Goal: Task Accomplishment & Management: Complete application form

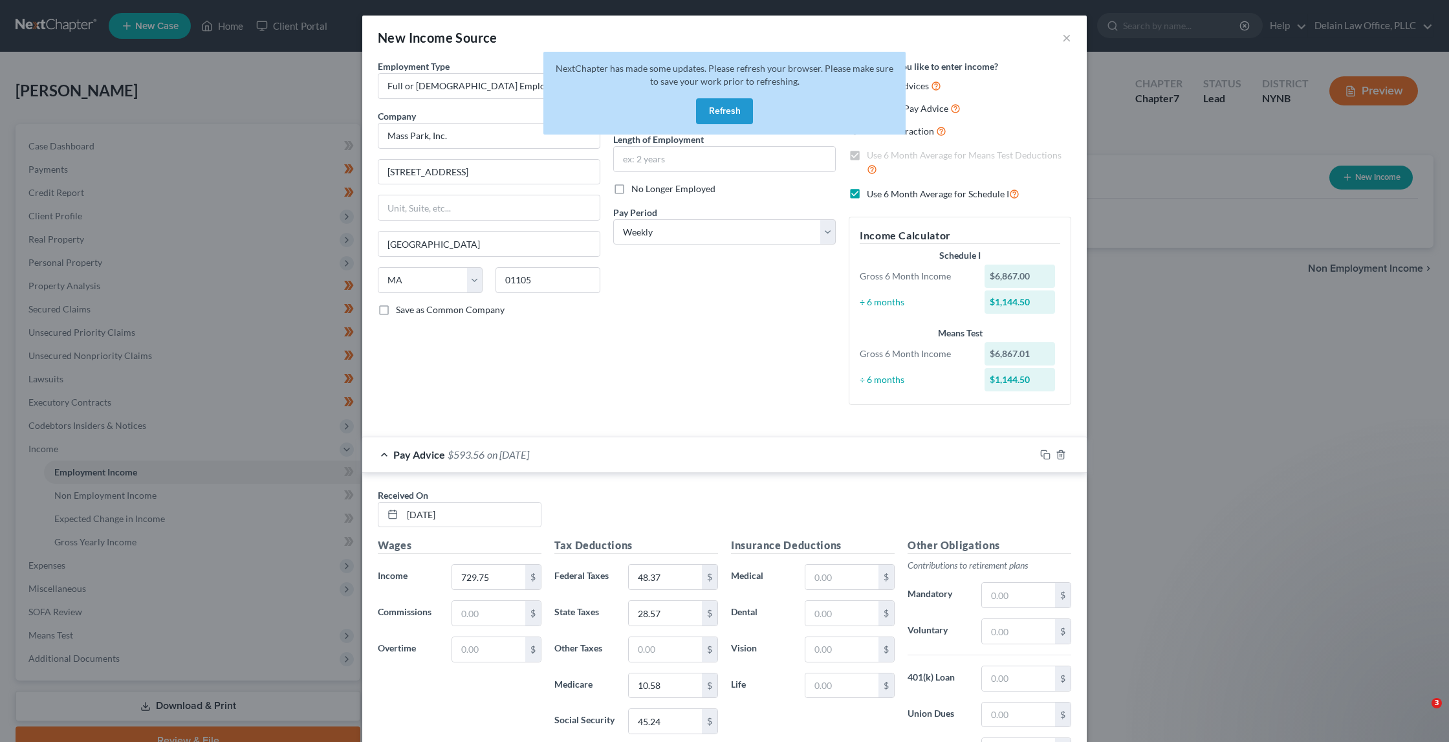
select select "0"
select select "22"
select select "3"
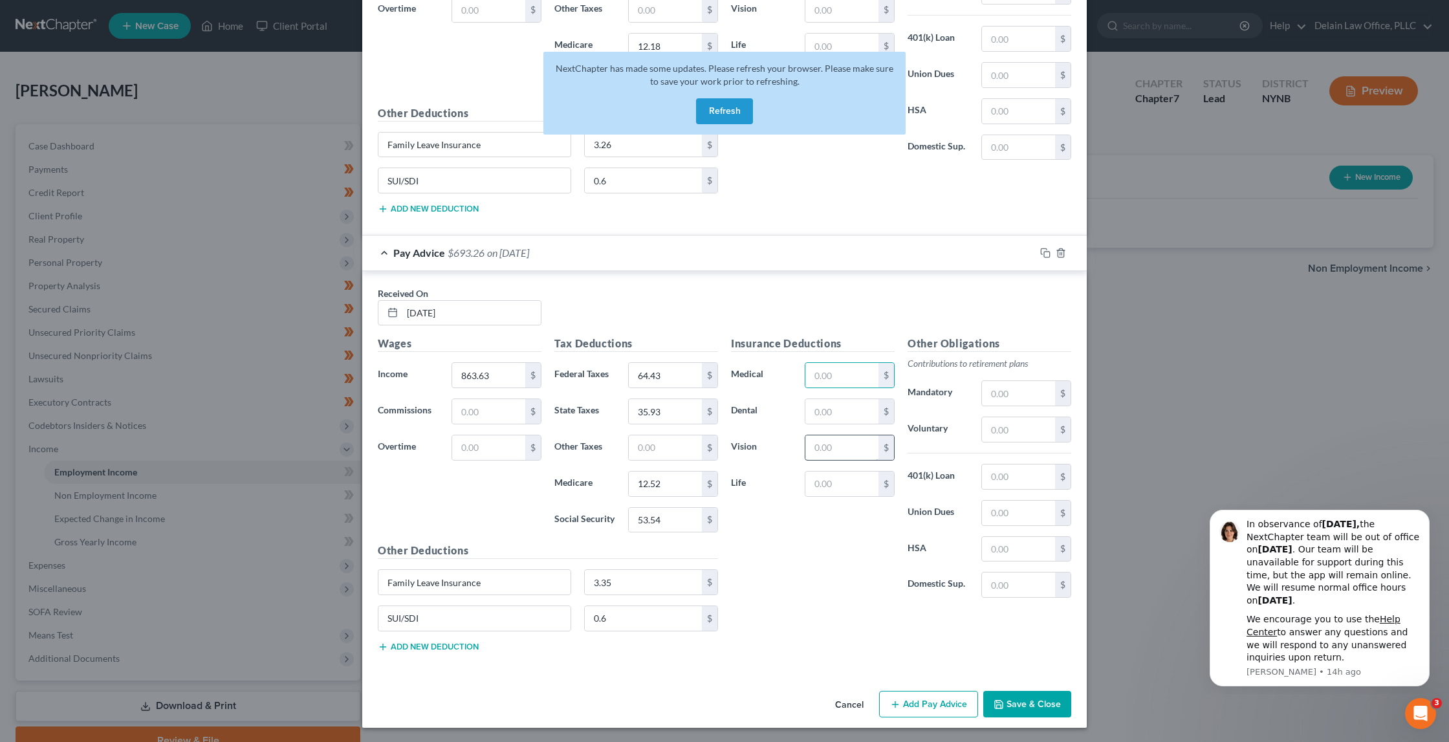
scroll to position [3264, 0]
click at [901, 700] on button "Add Pay Advice" at bounding box center [928, 706] width 99 height 27
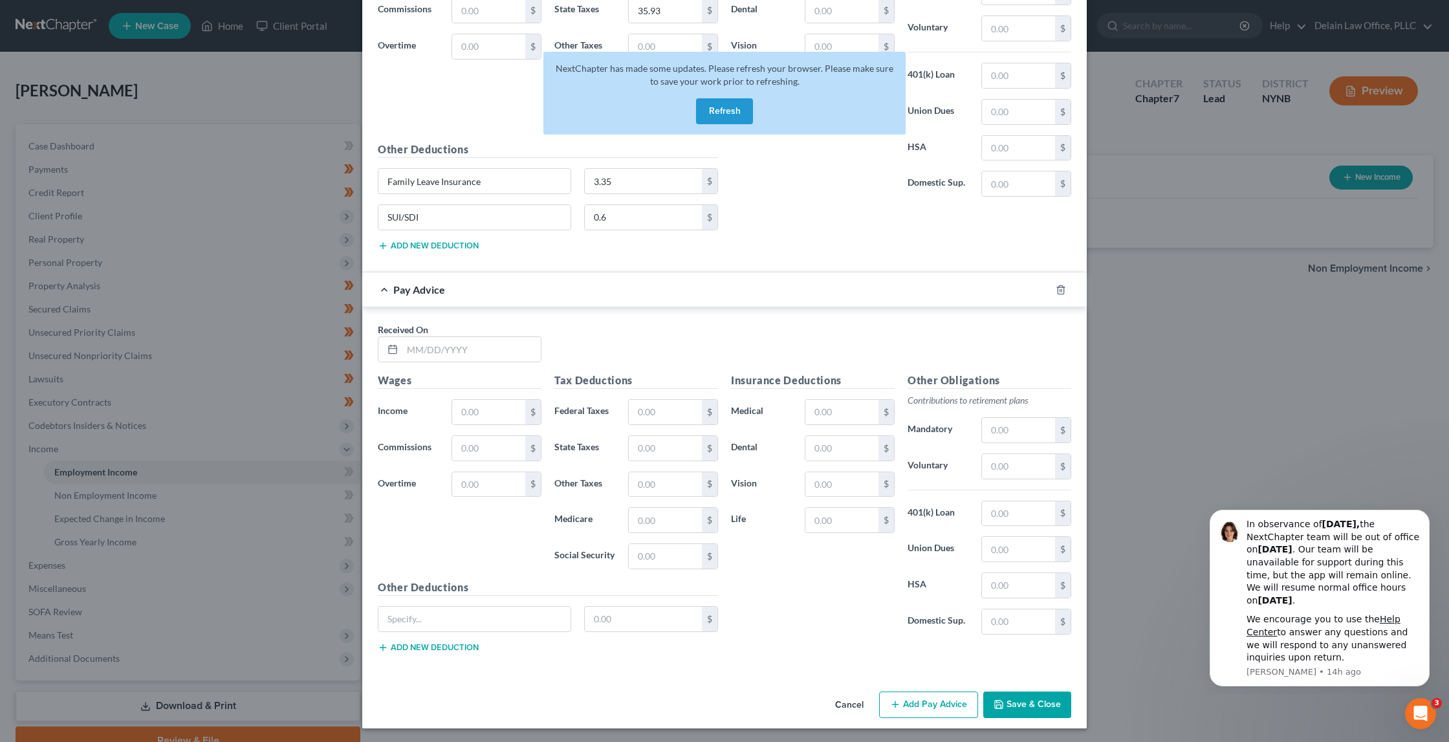
scroll to position [3667, 0]
click at [736, 113] on button "Refresh" at bounding box center [724, 111] width 57 height 26
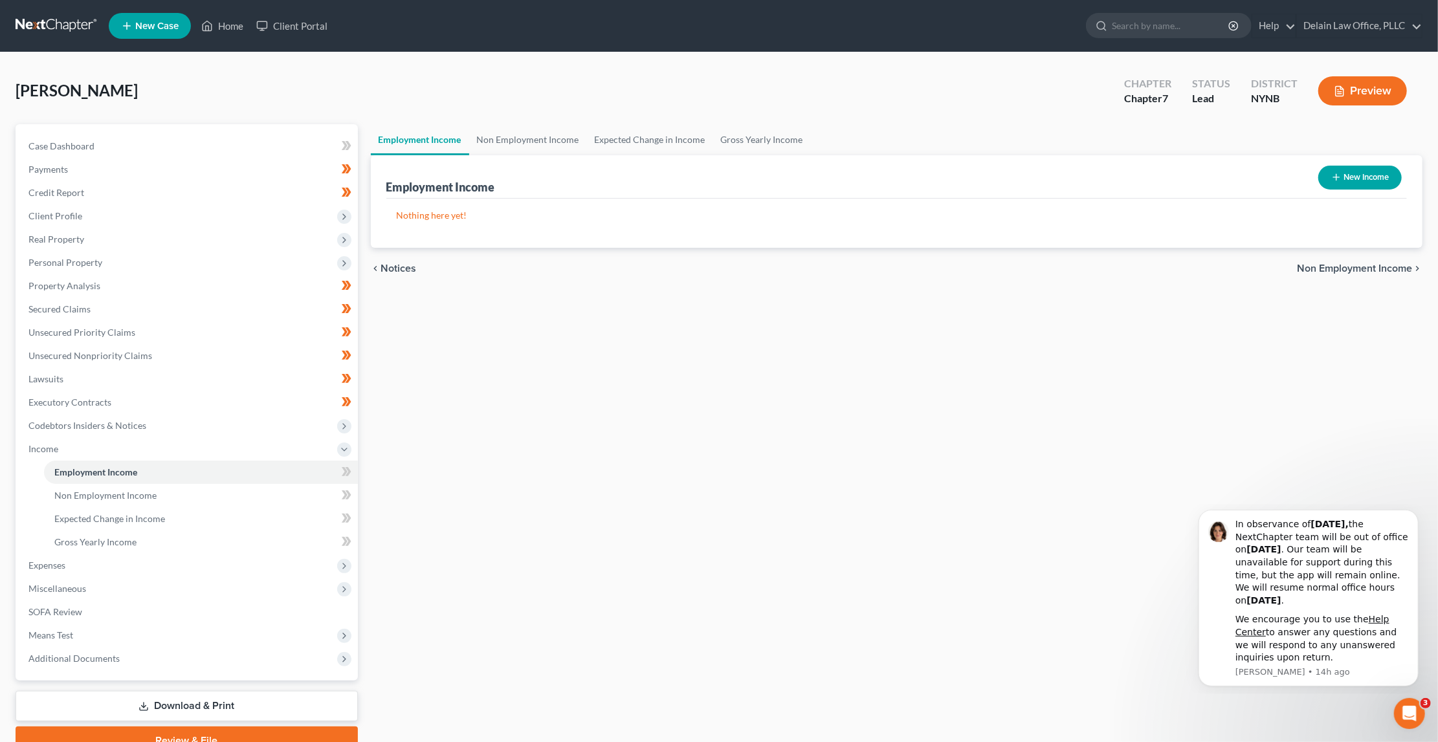
click at [1352, 177] on button "New Income" at bounding box center [1359, 178] width 83 height 24
select select "0"
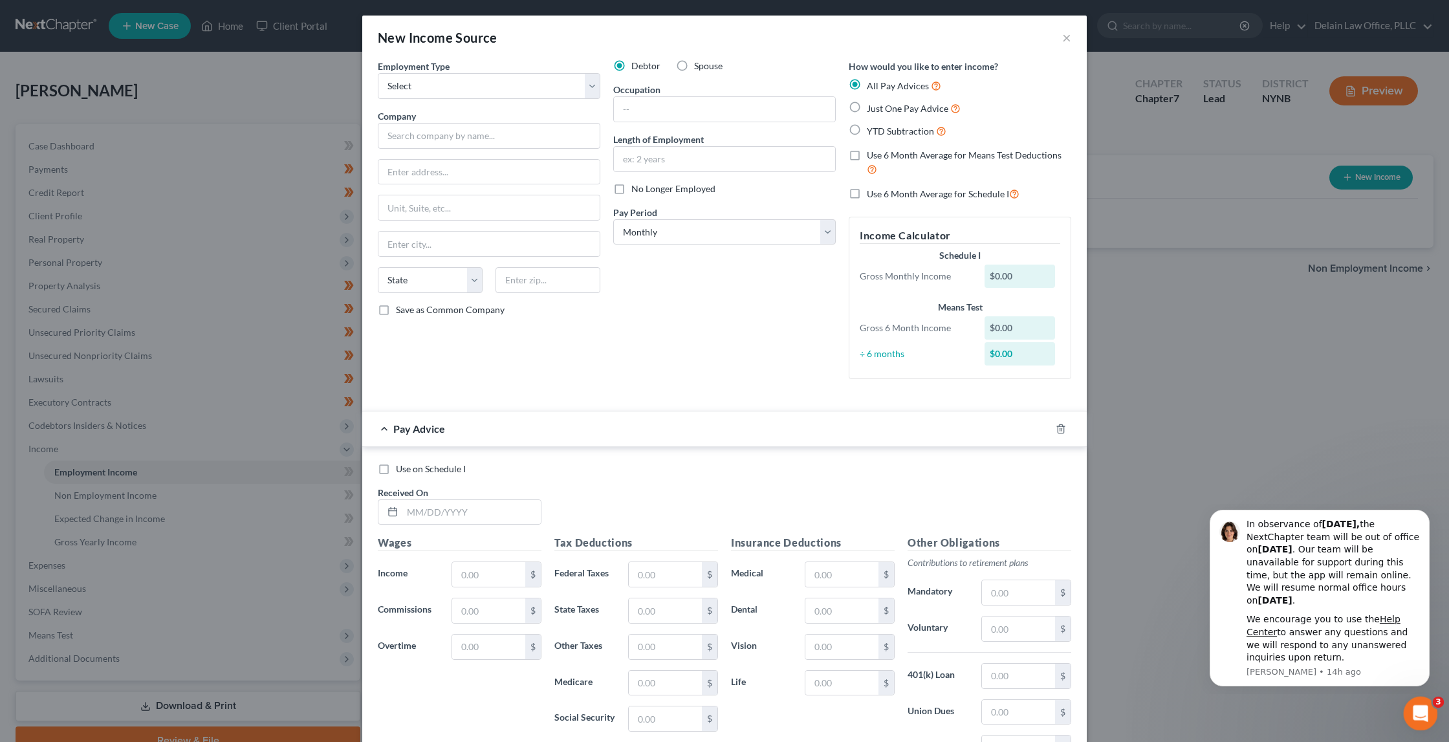
click at [1415, 712] on icon "Open Intercom Messenger" at bounding box center [1419, 711] width 21 height 21
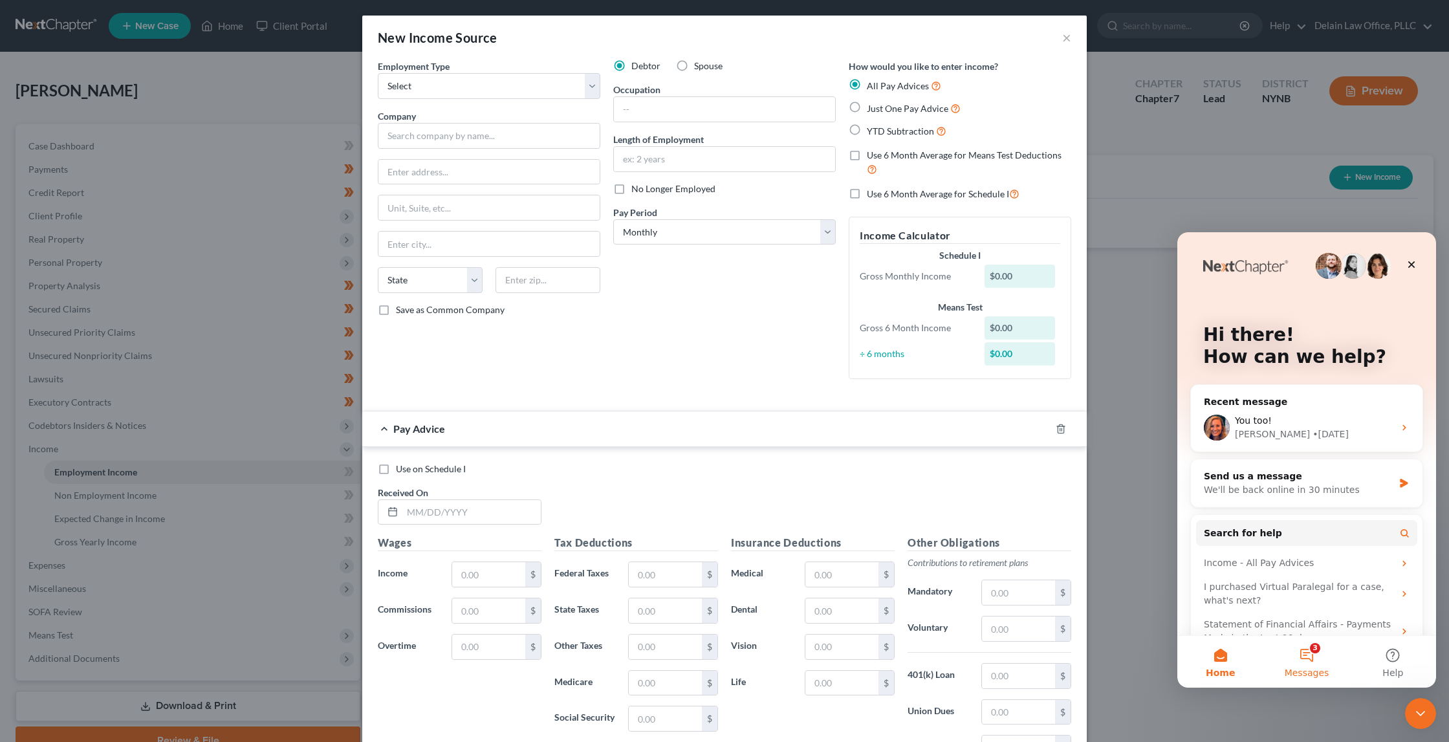
click at [1309, 655] on button "3 Messages" at bounding box center [1307, 662] width 86 height 52
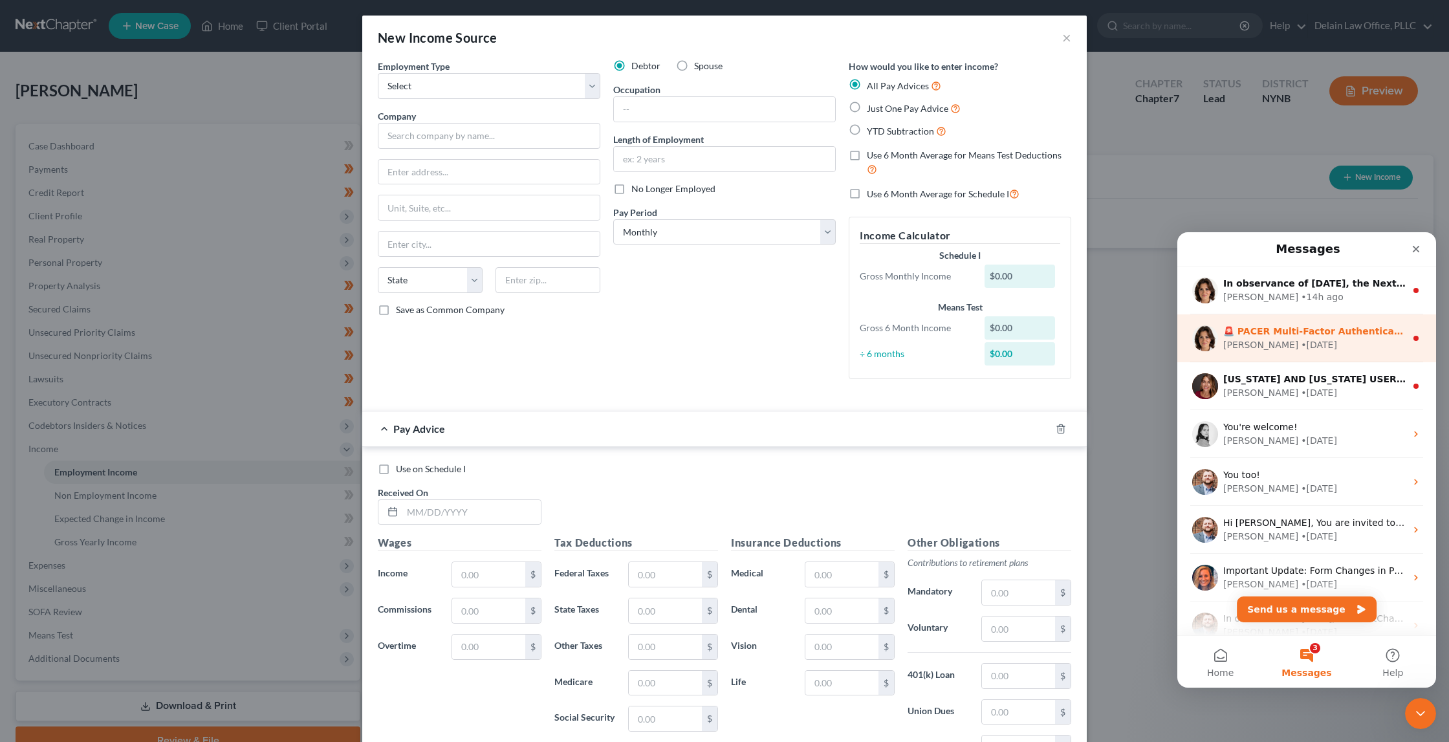
click at [1340, 348] on div "Emma • 4w ago" at bounding box center [1315, 345] width 182 height 14
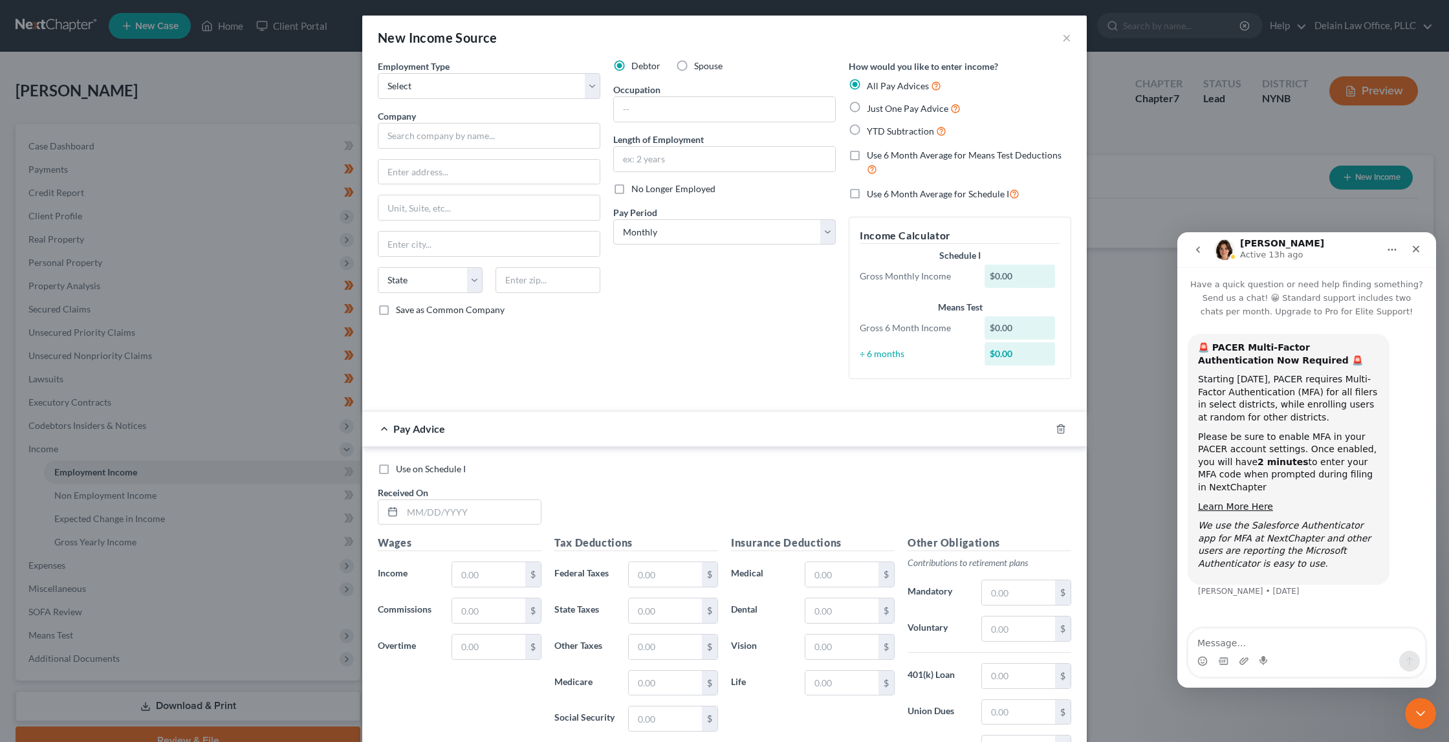
click at [1202, 250] on icon "go back" at bounding box center [1198, 250] width 10 height 10
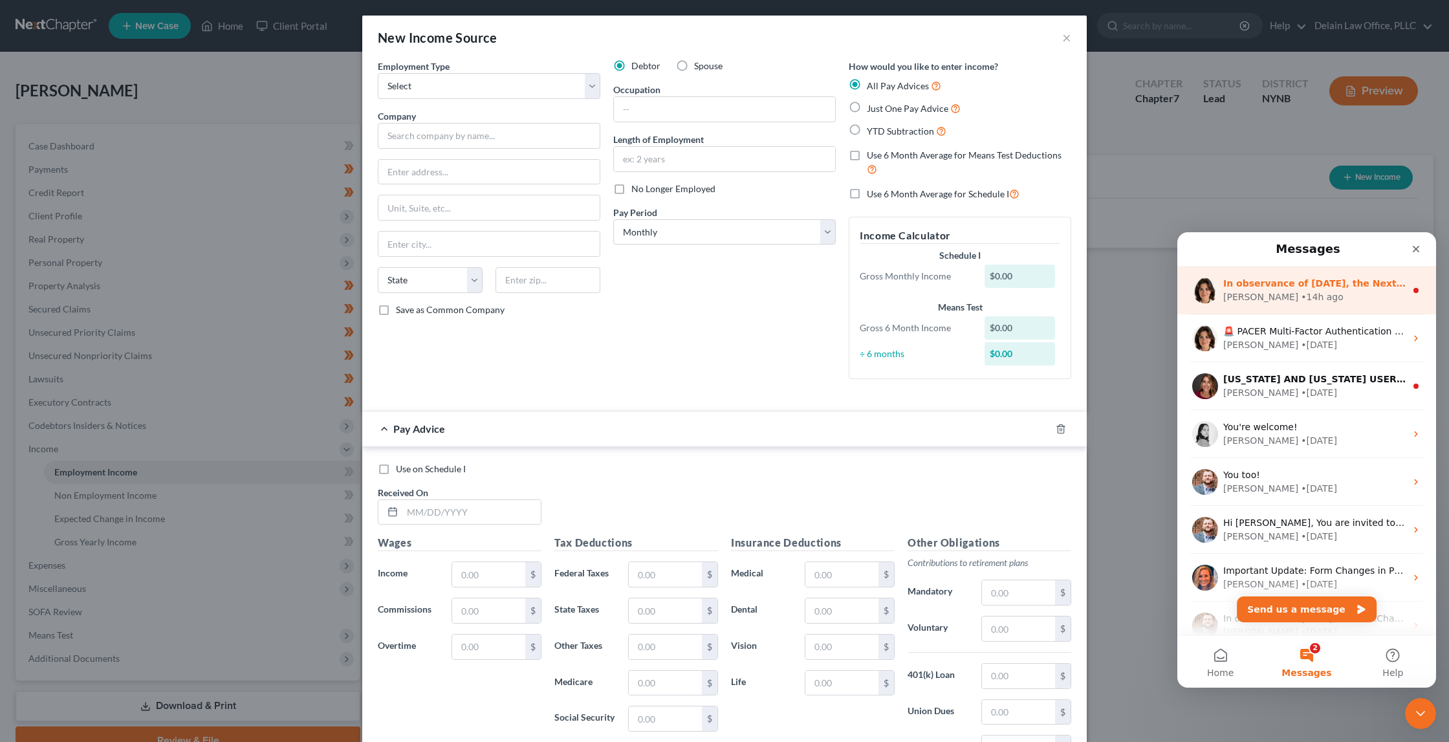
click at [1304, 292] on div "Emma • 14h ago" at bounding box center [1315, 298] width 182 height 14
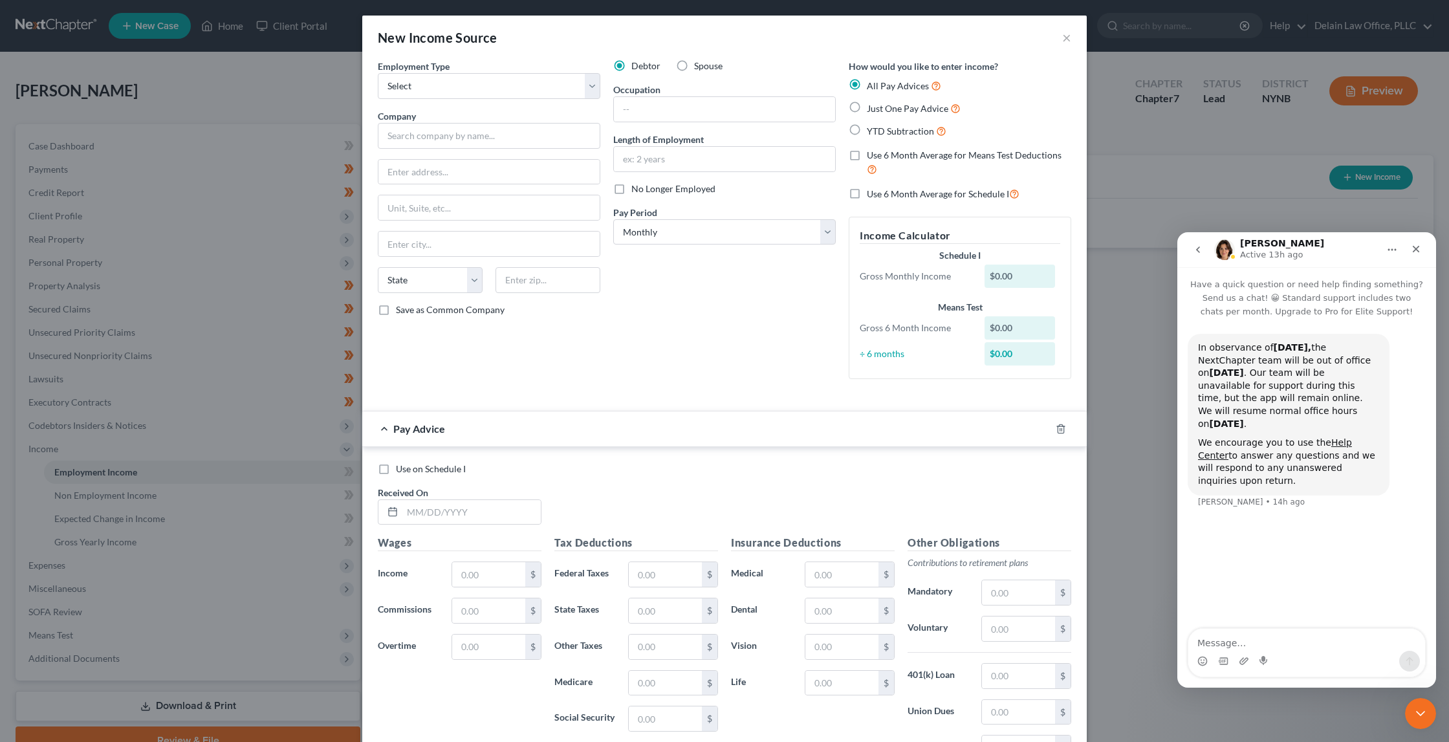
click at [1200, 253] on icon "go back" at bounding box center [1198, 250] width 10 height 10
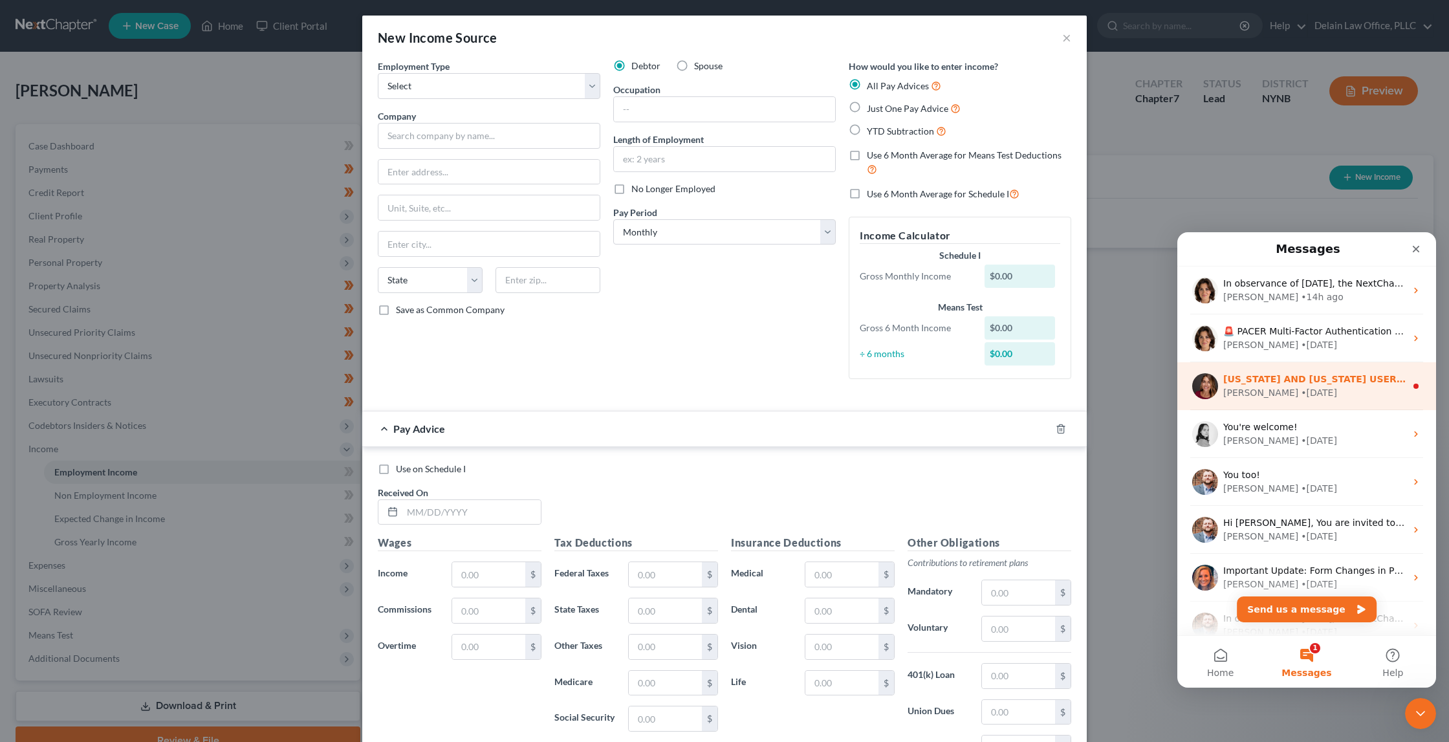
click at [1315, 388] on div "Katie • 4w ago" at bounding box center [1315, 393] width 182 height 14
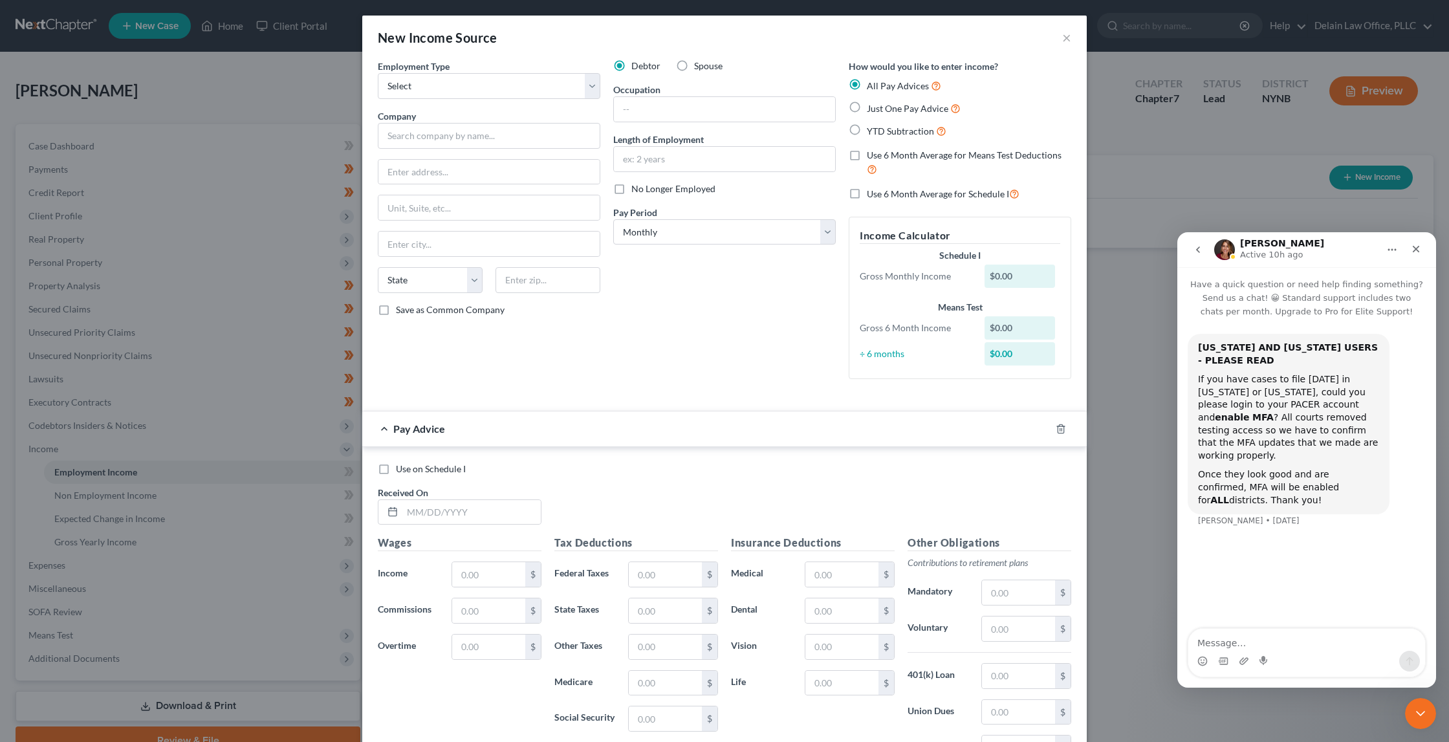
click at [1198, 252] on icon "go back" at bounding box center [1198, 250] width 4 height 6
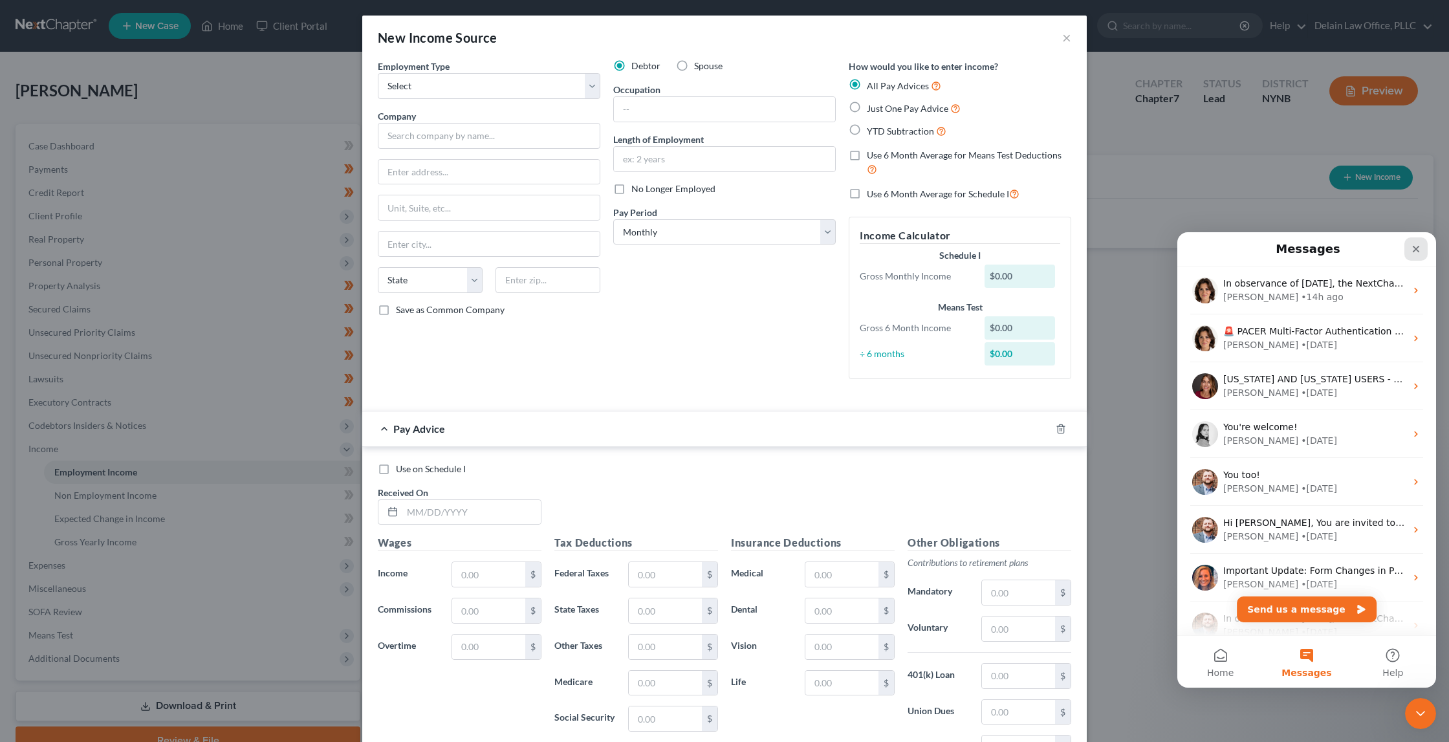
click at [1418, 244] on icon "Close" at bounding box center [1416, 249] width 10 height 10
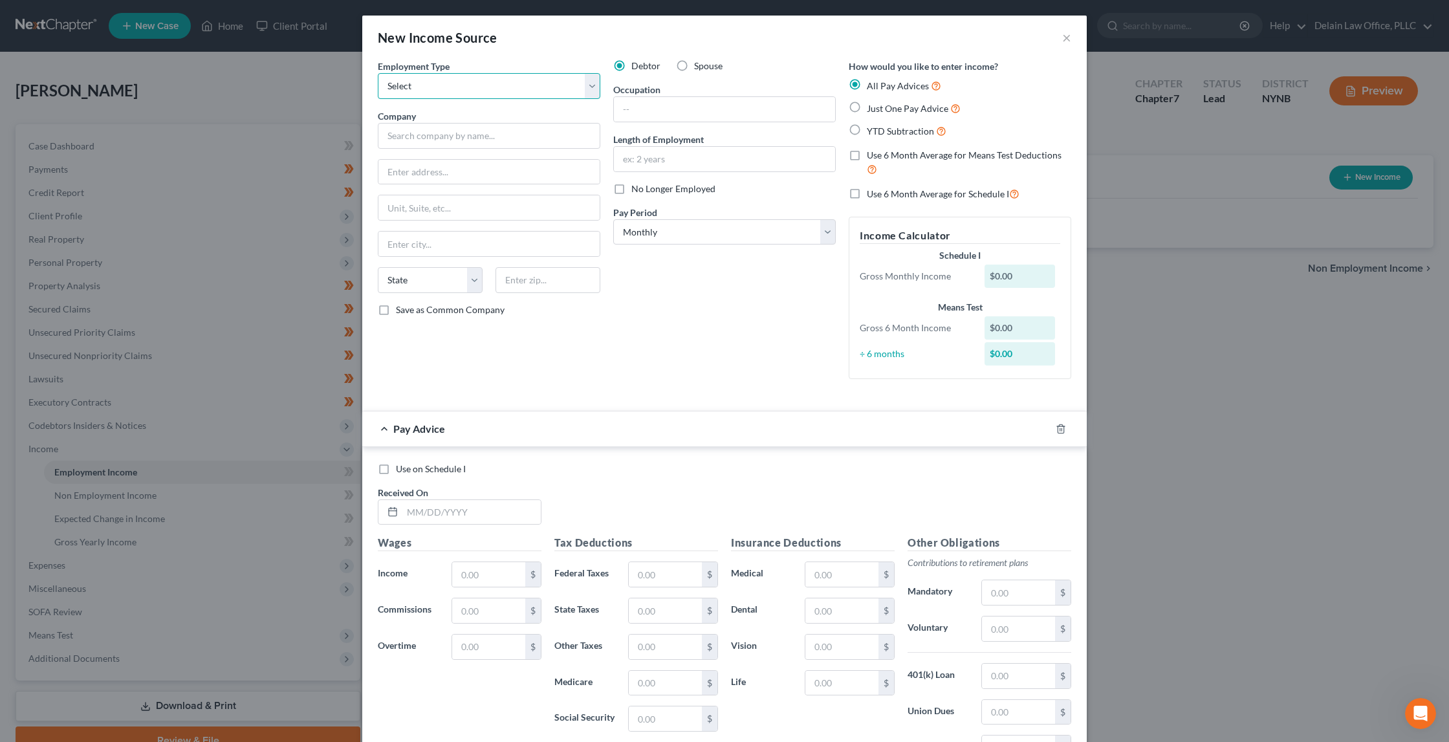
select select "0"
click at [544, 130] on input "text" at bounding box center [489, 136] width 223 height 26
type input "Mass Park, Inc"
type input "[STREET_ADDRESS]"
type input "01105"
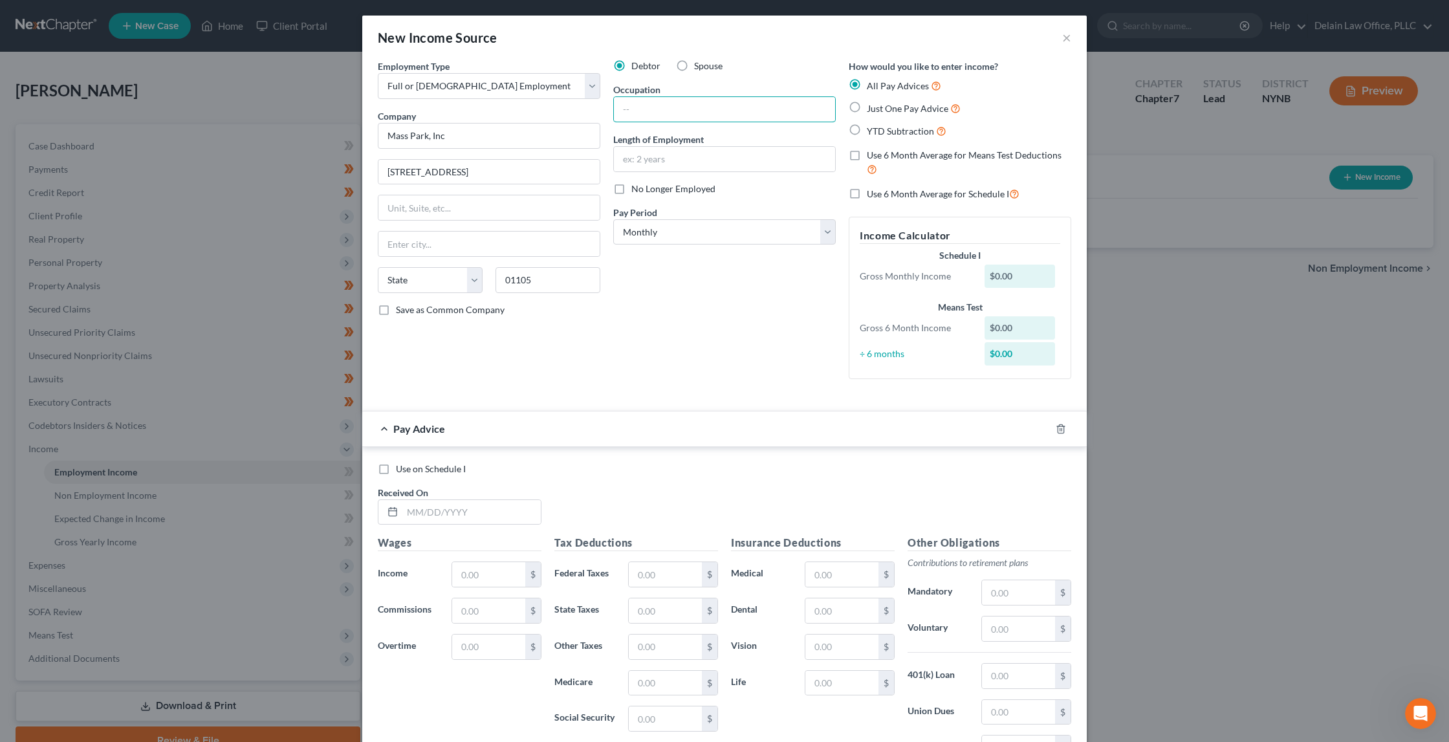
type input "[GEOGRAPHIC_DATA]"
select select "22"
click at [867, 153] on label "Use 6 Month Average for Means Test Deductions" at bounding box center [969, 163] width 204 height 28
click at [872, 153] on input "Use 6 Month Average for Means Test Deductions" at bounding box center [876, 153] width 8 height 8
checkbox input "true"
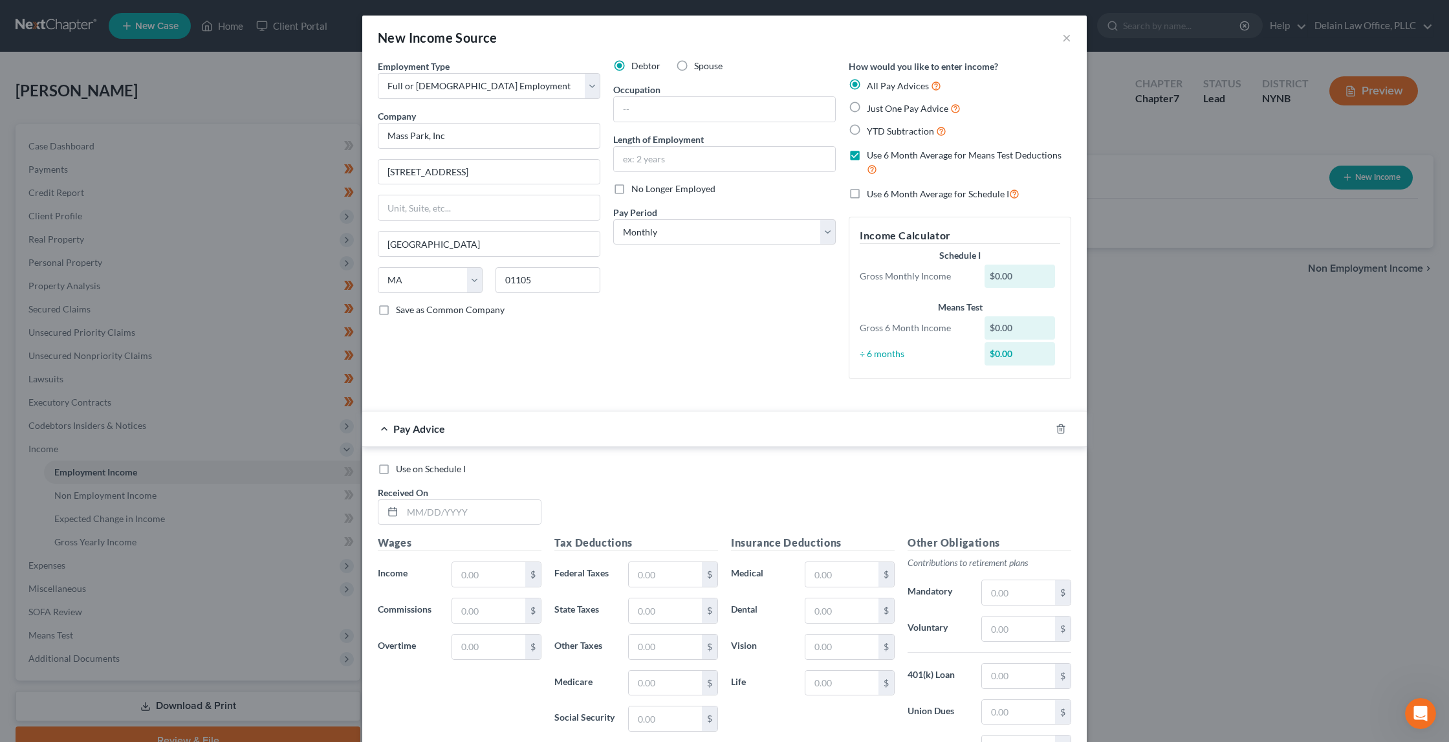
click at [867, 188] on label "Use 6 Month Average for Schedule I" at bounding box center [943, 193] width 153 height 15
click at [872, 188] on input "Use 6 Month Average for Schedule I" at bounding box center [876, 190] width 8 height 8
checkbox input "true"
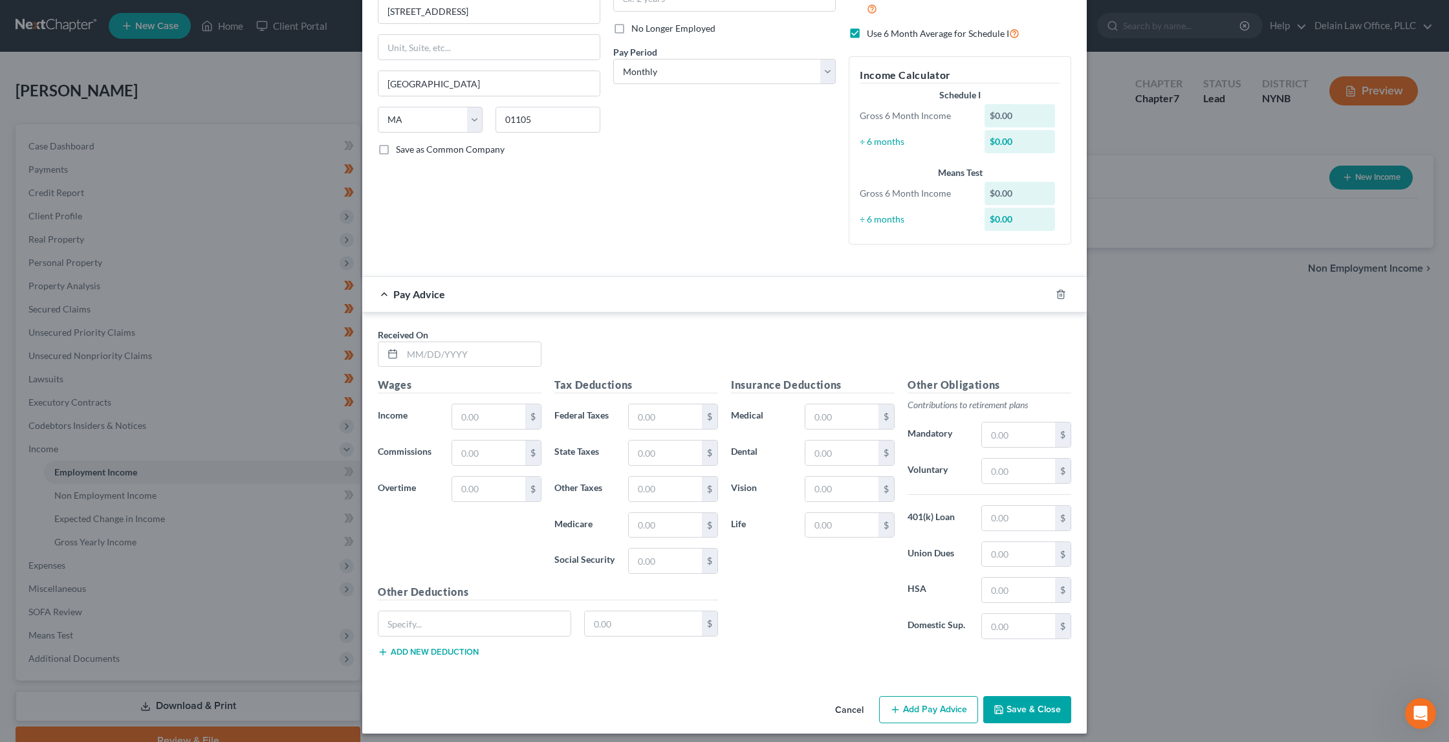
scroll to position [160, 0]
click at [511, 343] on input "text" at bounding box center [471, 355] width 138 height 25
type input "7"
type input "[DATE]"
type input "729.75"
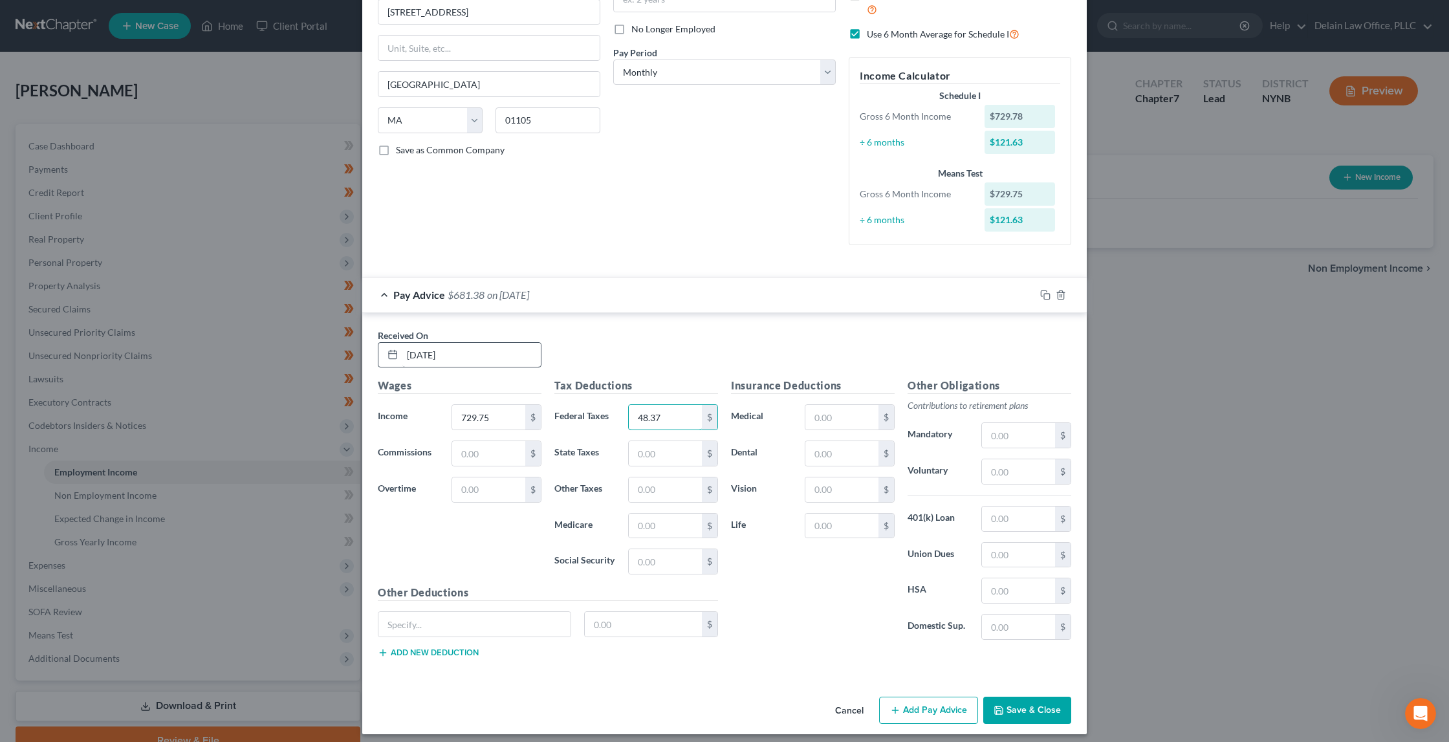
type input "48.37"
type input "28.57"
type input "45.24"
drag, startPoint x: 661, startPoint y: 519, endPoint x: 571, endPoint y: 512, distance: 90.2
click at [571, 513] on div "Medicare 45.24 $" at bounding box center [636, 526] width 177 height 26
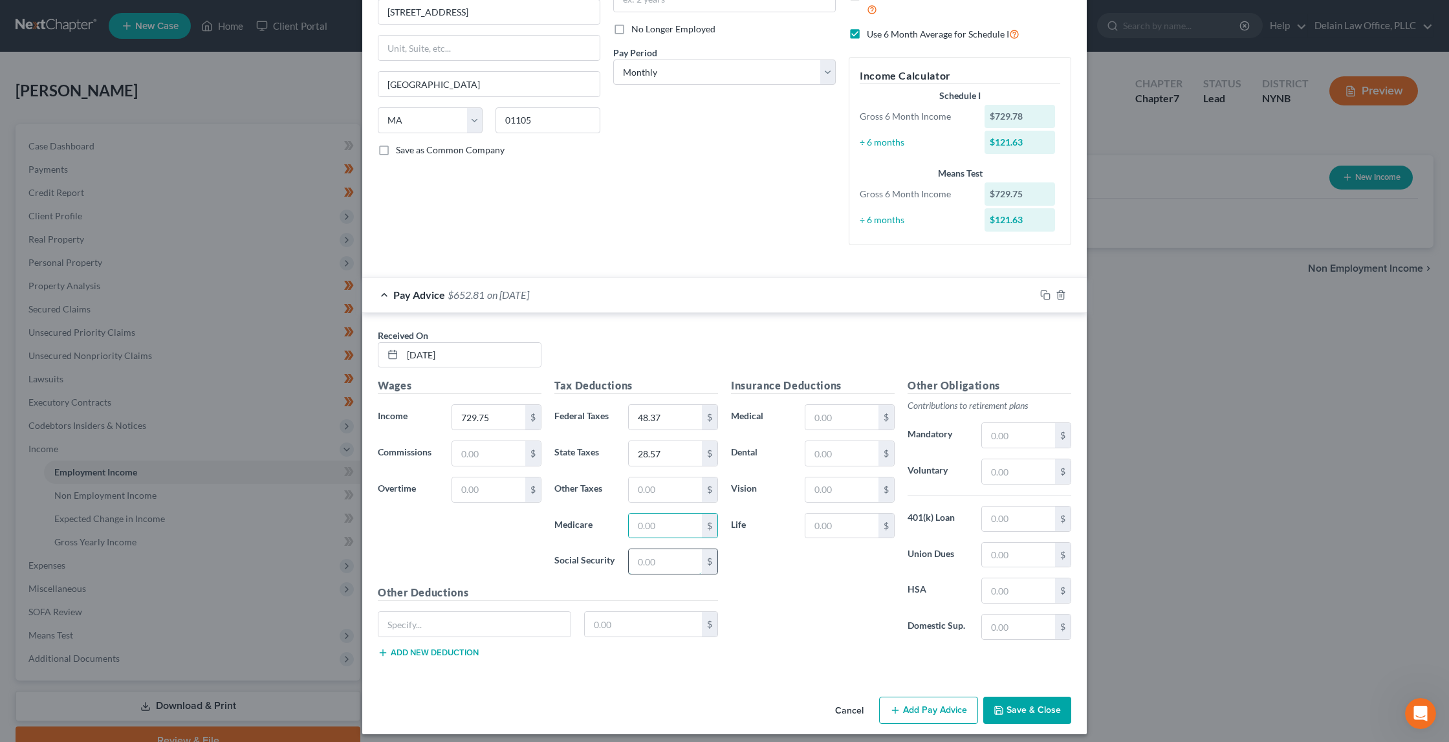
click at [633, 553] on input "text" at bounding box center [665, 561] width 73 height 25
paste input "45.24"
type input "45.24"
click at [652, 520] on input "text" at bounding box center [665, 526] width 73 height 25
type input "10.58"
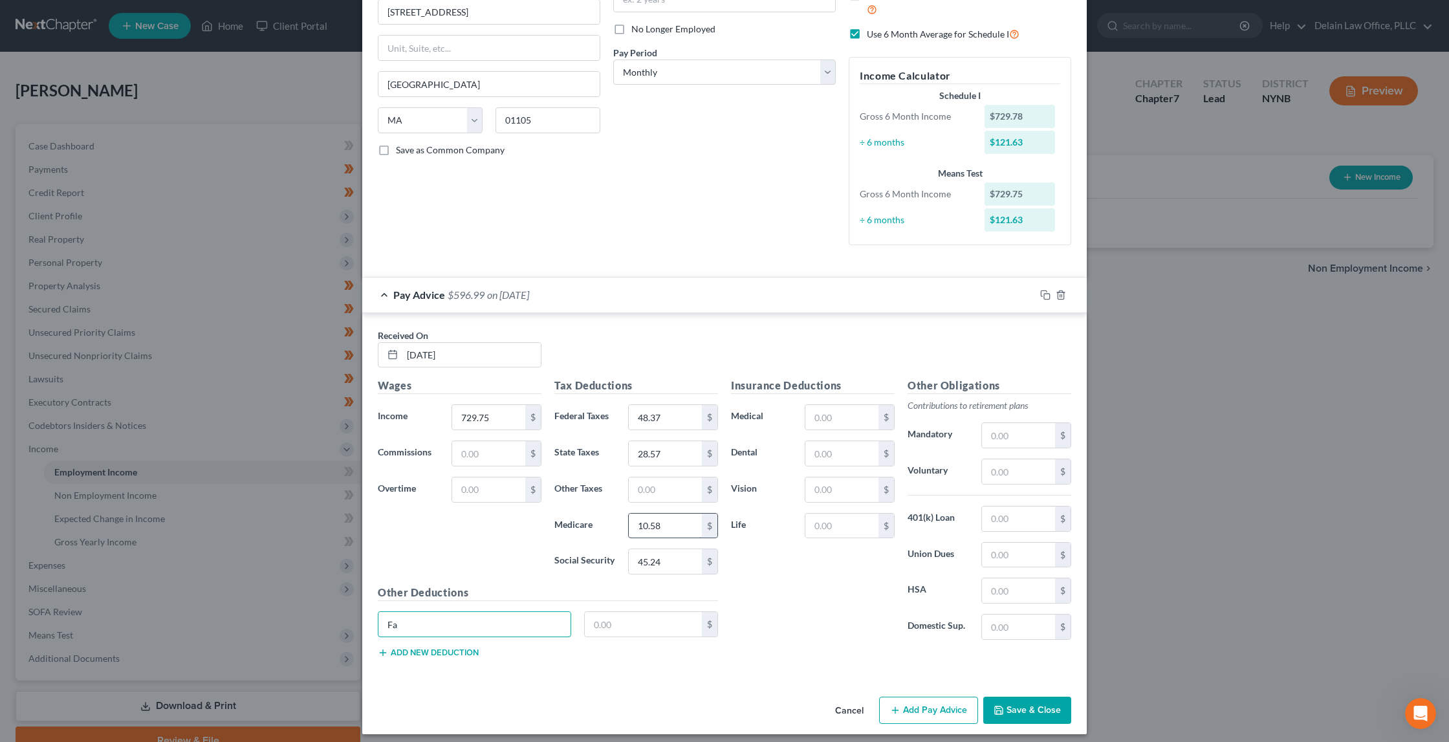
type input "F"
type input "SUI/SDI"
type input "0.6"
click at [434, 648] on button "Add new deduction" at bounding box center [428, 653] width 101 height 10
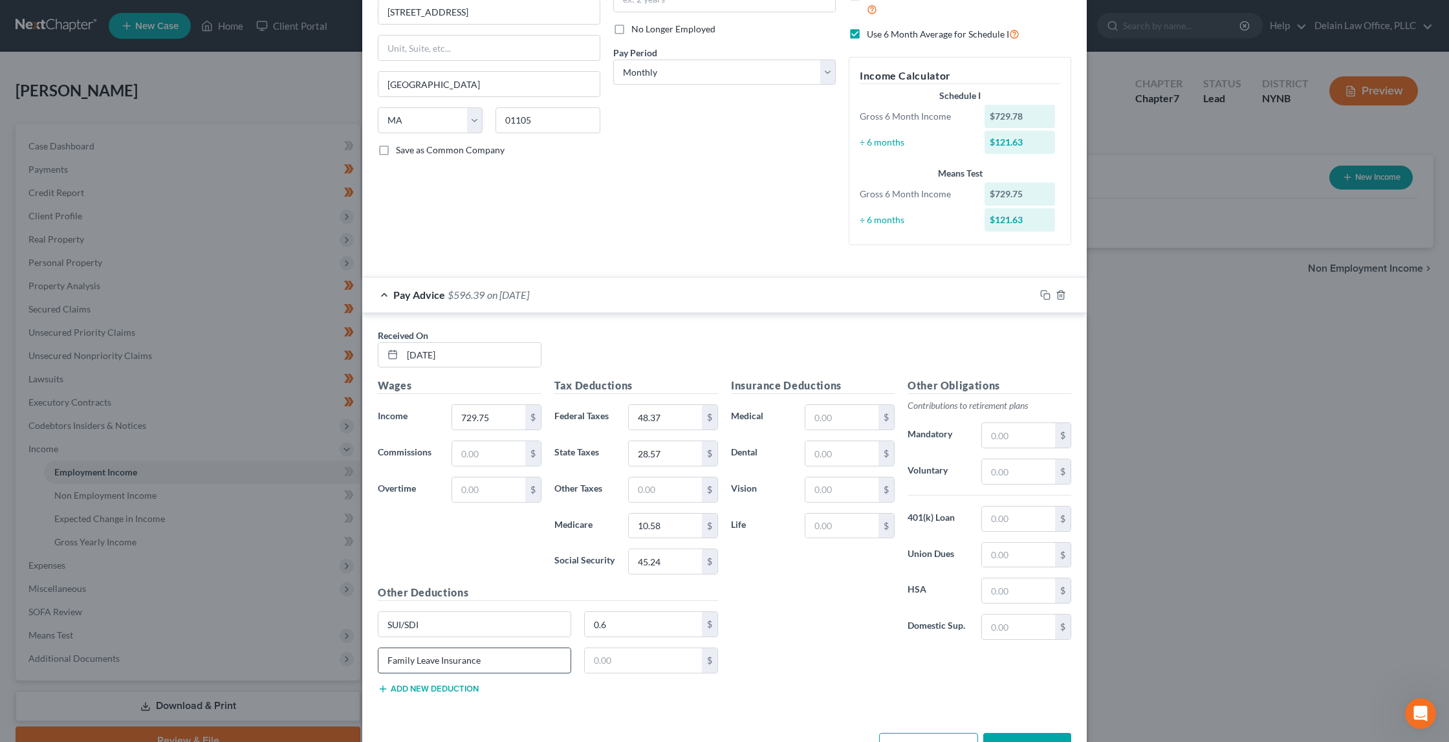
type input "Family Leave Insurance"
drag, startPoint x: 484, startPoint y: 652, endPoint x: 377, endPoint y: 624, distance: 110.8
click at [377, 624] on div "Other Deductions SUI/SDI 0.6 $ Family Leave Insurance 0.6 $ Add new deduction" at bounding box center [547, 645] width 353 height 120
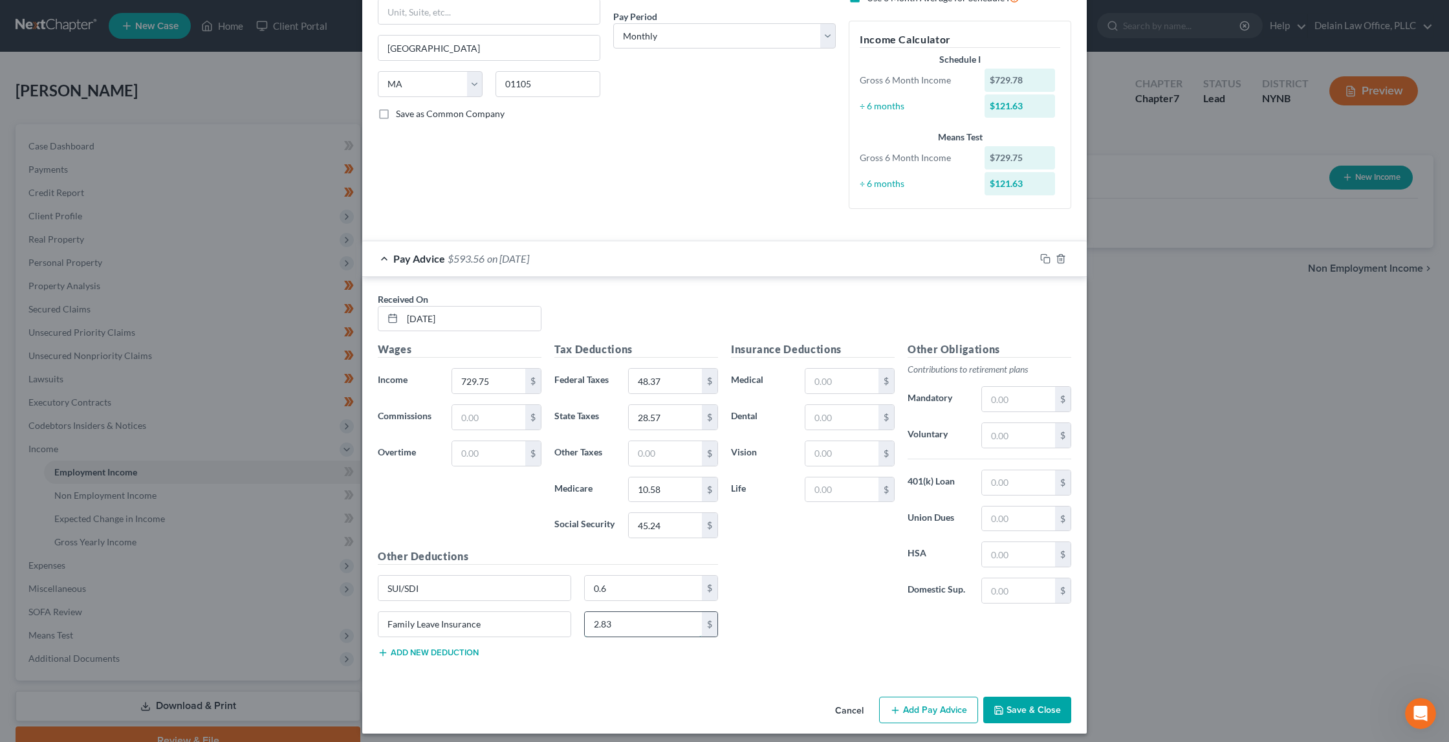
scroll to position [195, 0]
type input "2.83"
click at [911, 704] on button "Add Pay Advice" at bounding box center [928, 710] width 99 height 27
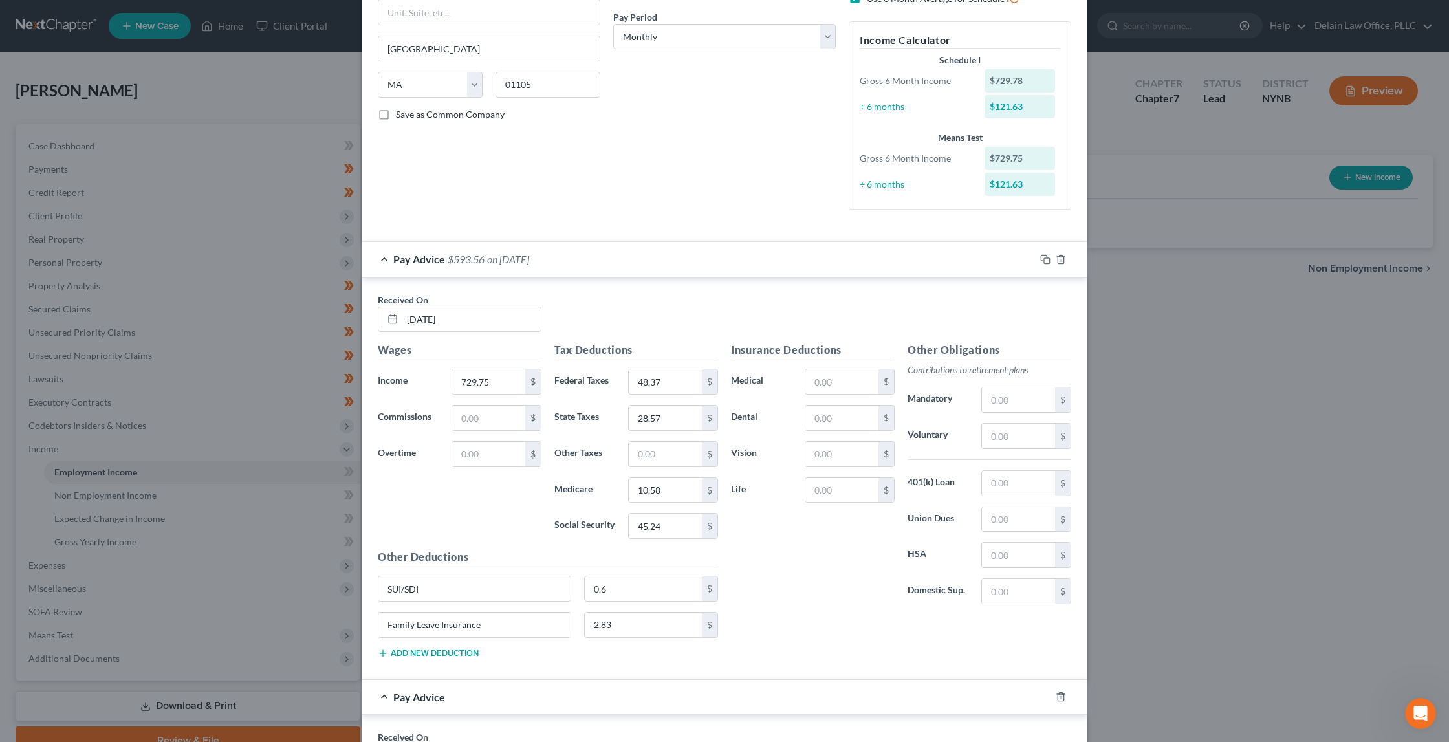
click at [911, 704] on div "Pay Advice" at bounding box center [706, 697] width 688 height 34
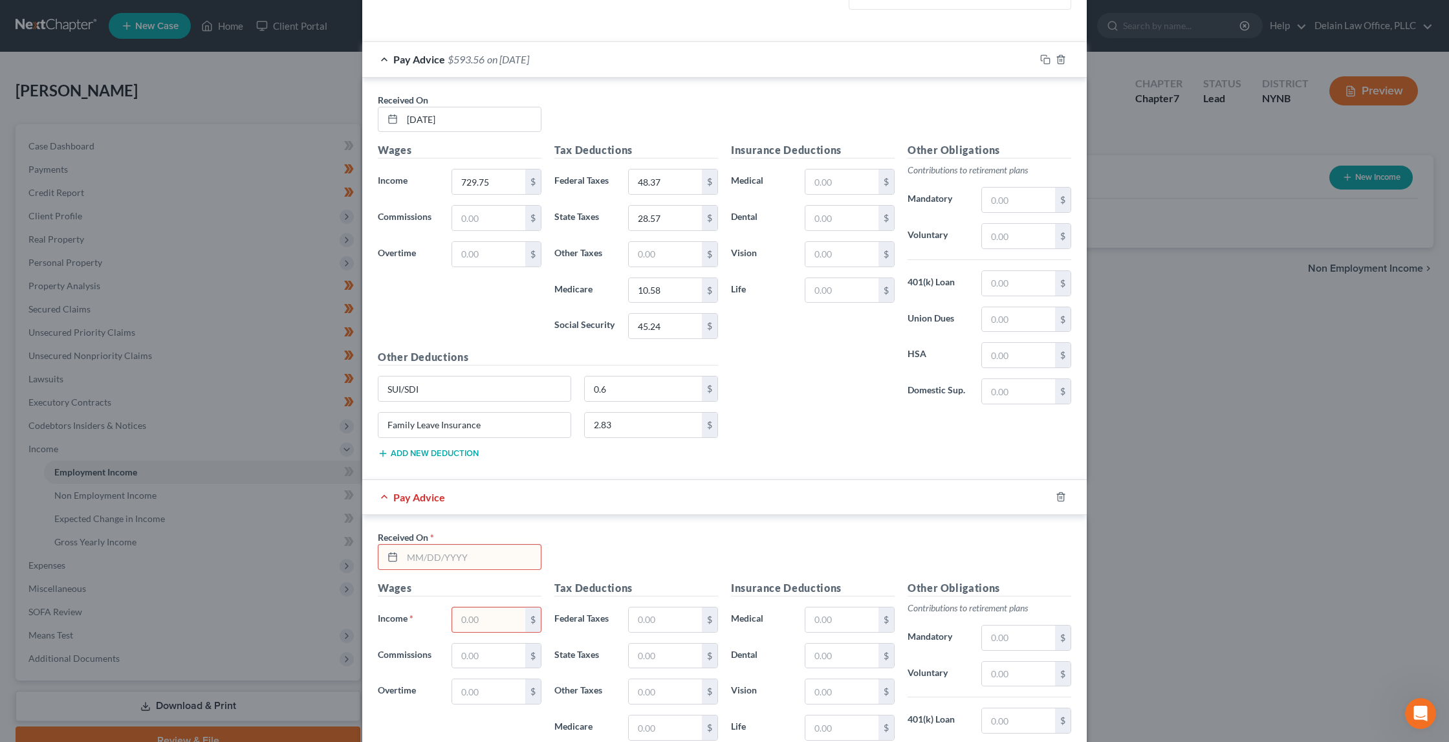
scroll to position [399, 0]
click at [881, 537] on div "Received On *" at bounding box center [724, 552] width 707 height 50
click at [527, 541] on input "text" at bounding box center [471, 553] width 138 height 25
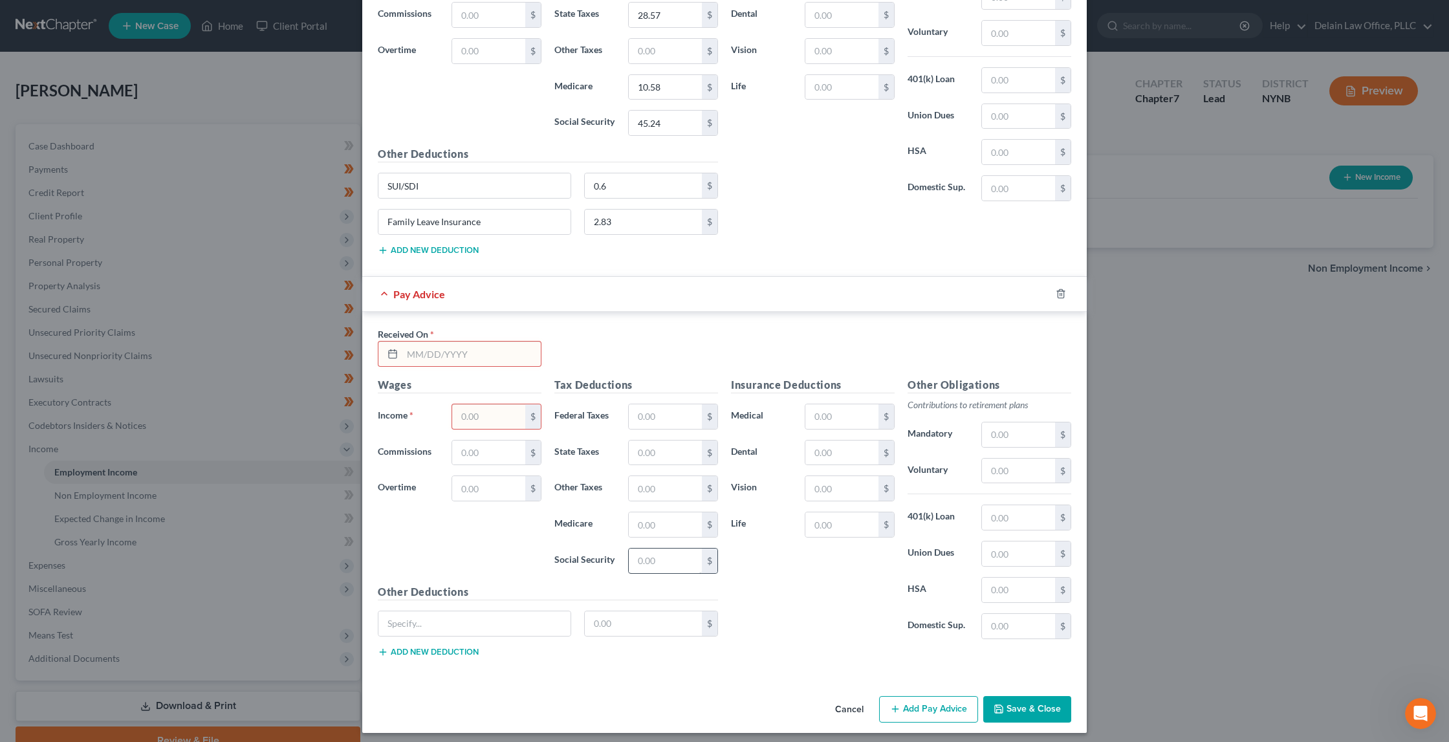
scroll to position [598, 0]
type input "7/25/25"
type input "903"
type input "69.16"
type input "38.10"
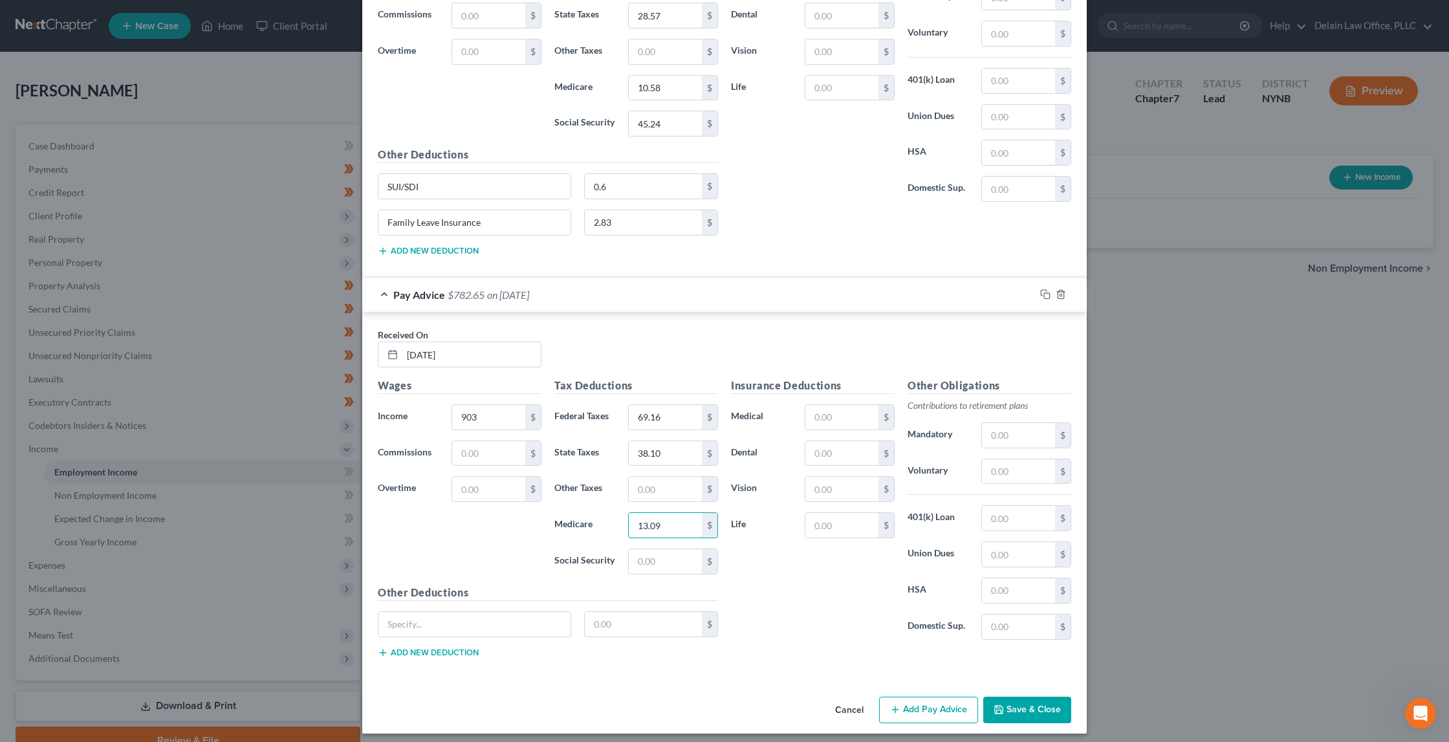
type input "13.09"
type input "55.99"
type input "SUI/SDI"
type input "0.6"
click at [467, 648] on button "Add new deduction" at bounding box center [428, 653] width 101 height 10
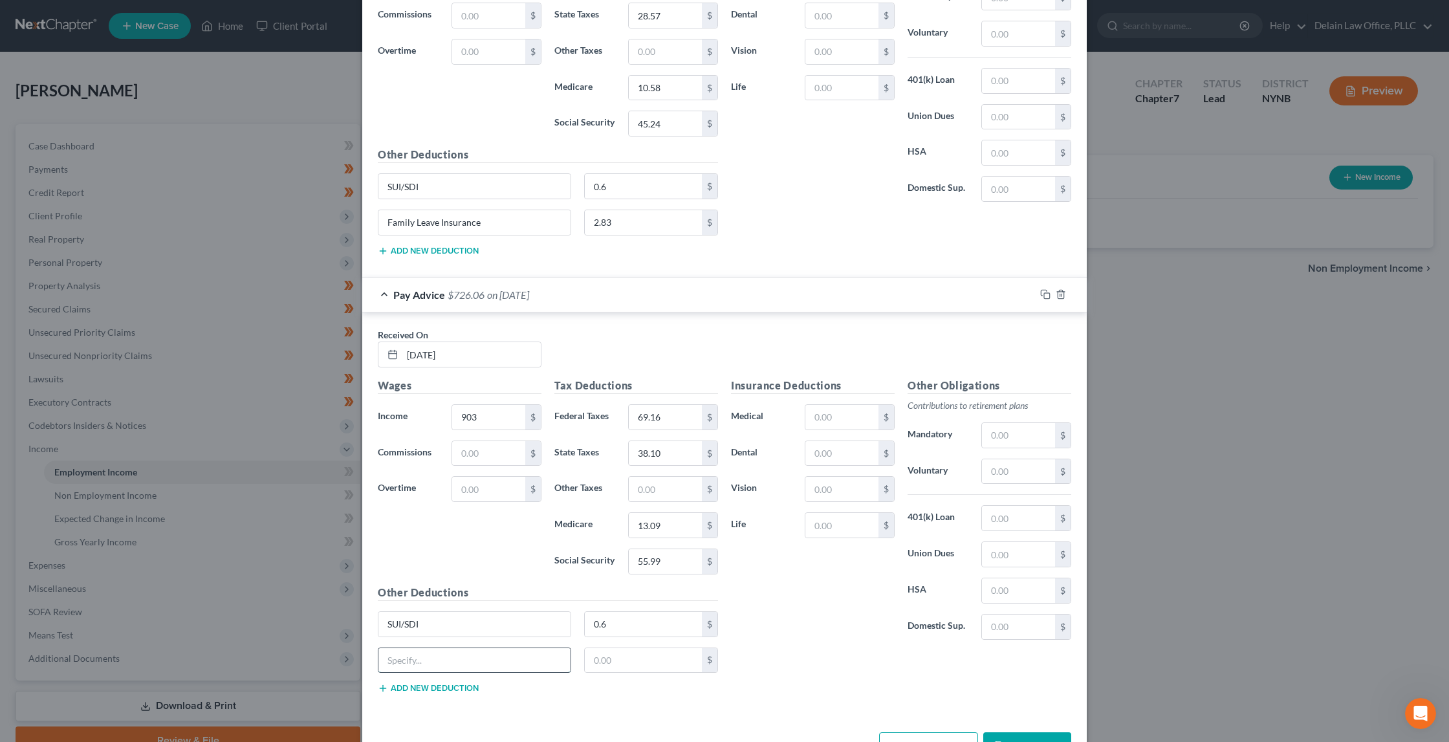
paste input "Family Leave Insurance"
type input "Family Leave Insurance"
click at [645, 649] on input "3.6" at bounding box center [644, 661] width 118 height 25
type input "3.5"
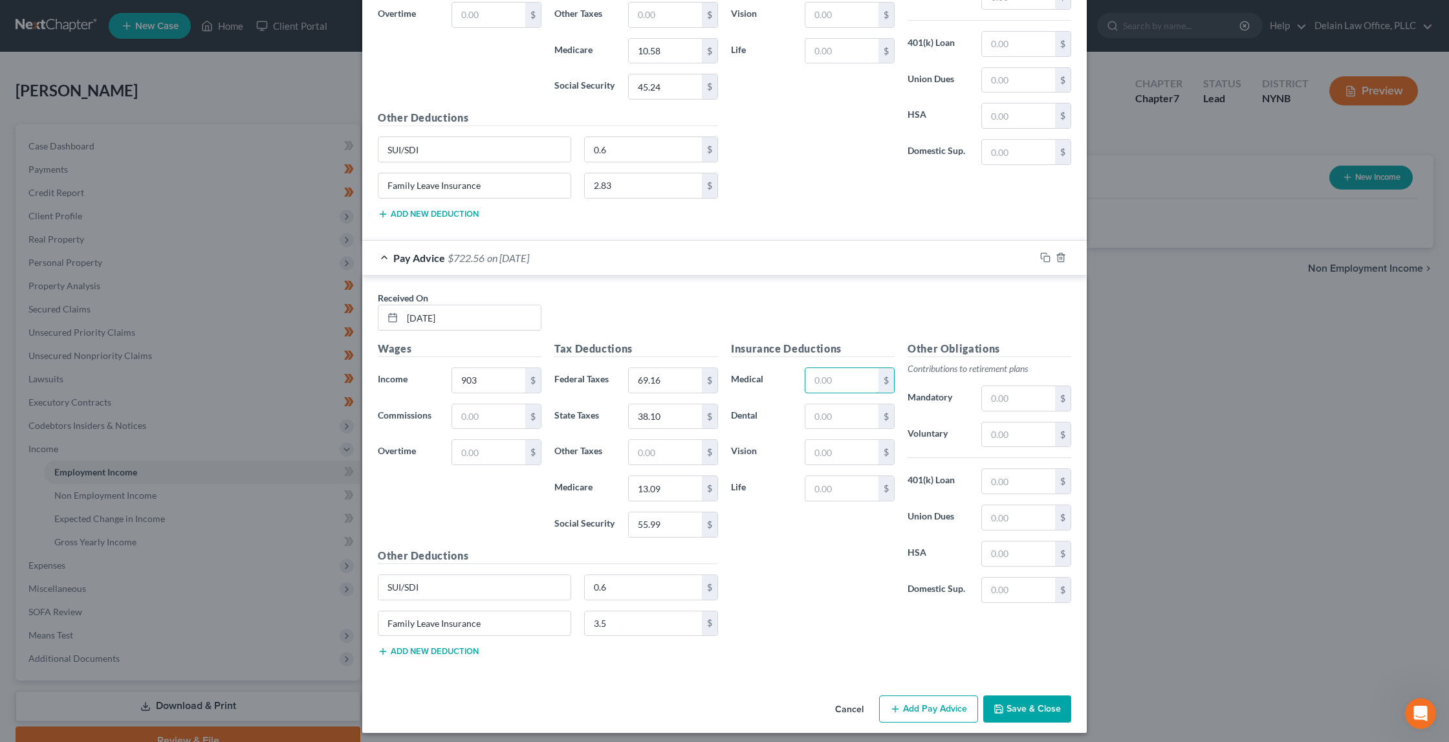
scroll to position [634, 0]
click at [892, 705] on icon "button" at bounding box center [895, 710] width 10 height 10
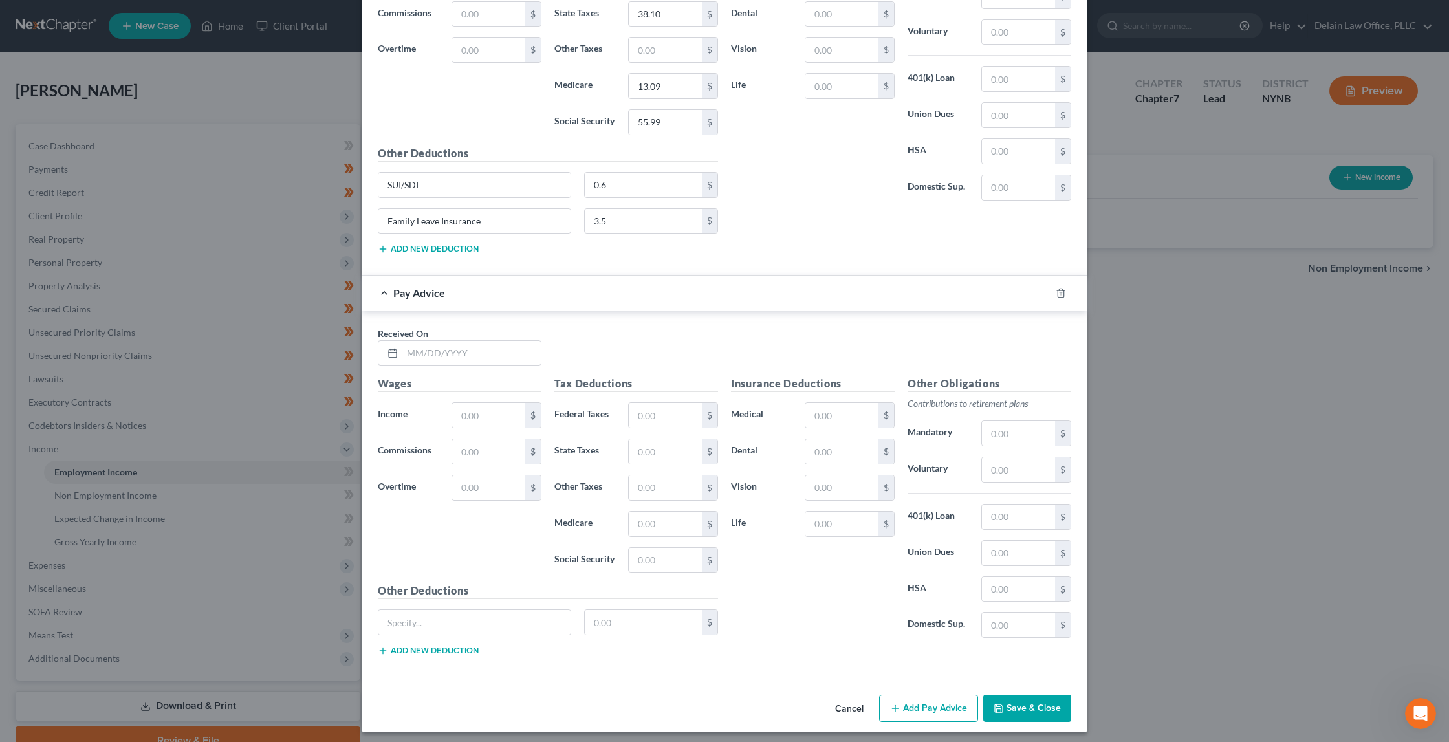
scroll to position [1037, 0]
click at [485, 344] on input "text" at bounding box center [471, 354] width 138 height 25
type input "7/18/25"
type input "934.5"
type input "72.94"
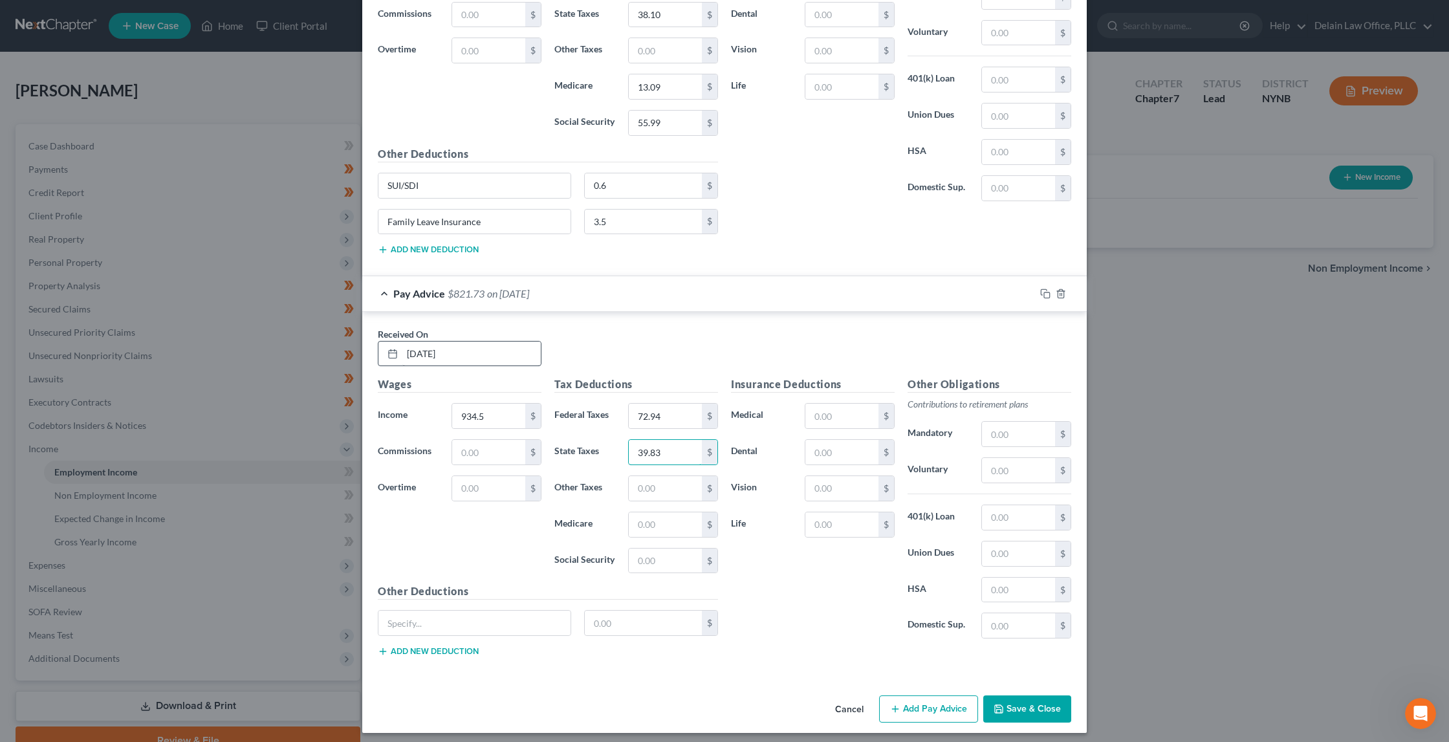
type input "39.83"
type input "13.55"
type input "7"
type input "57.94"
type input "SUI/SDI"
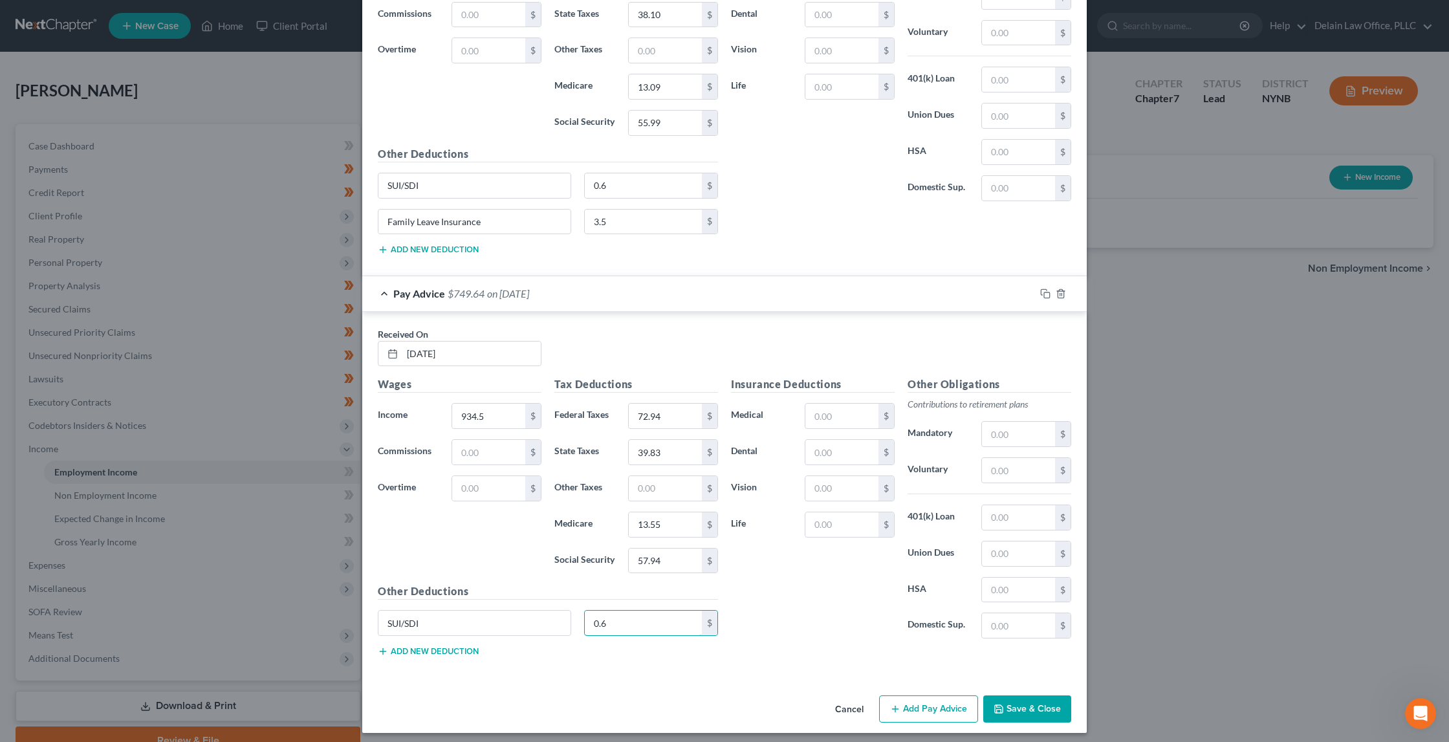
type input "0.6"
click at [436, 646] on button "Add new deduction" at bounding box center [428, 651] width 101 height 10
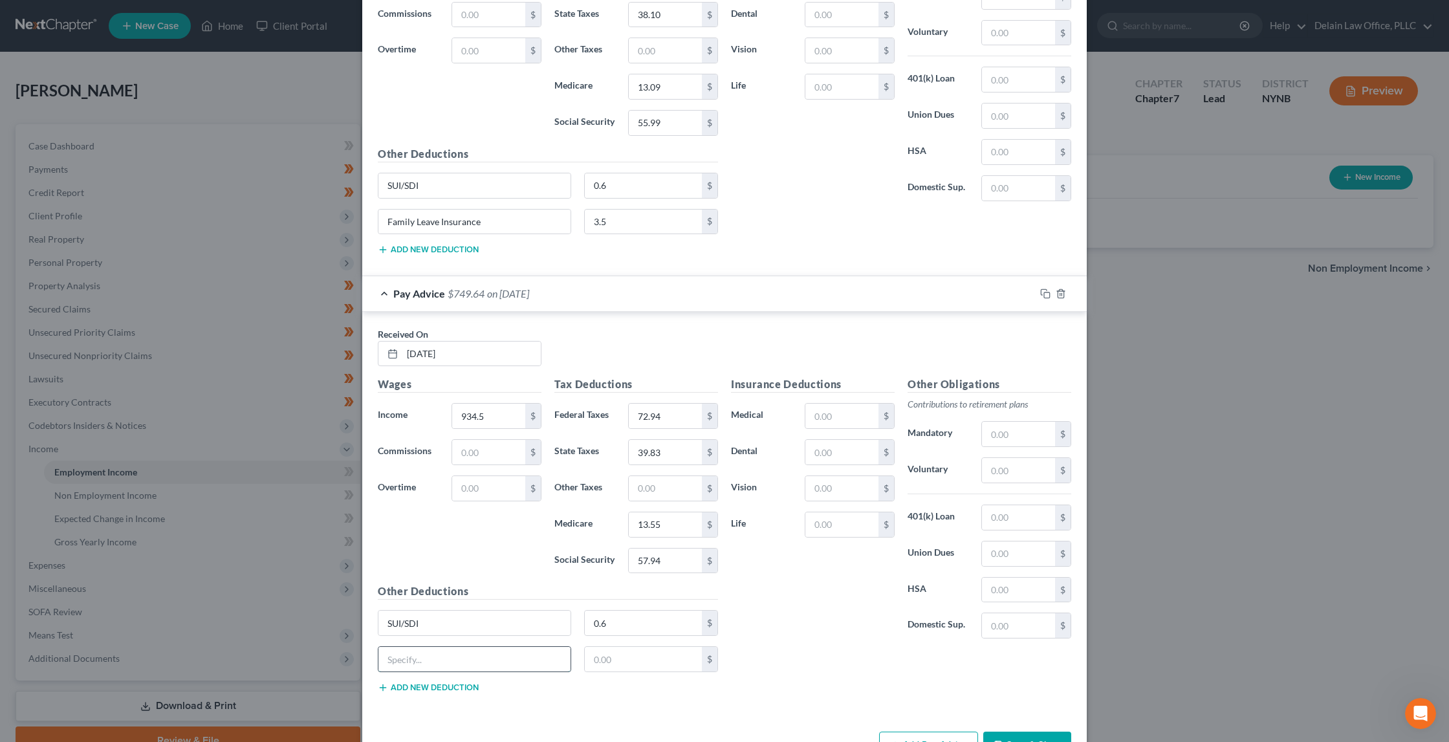
paste input "Family Leave Insurance"
type input "Family Leave Insurance"
type input "3.63"
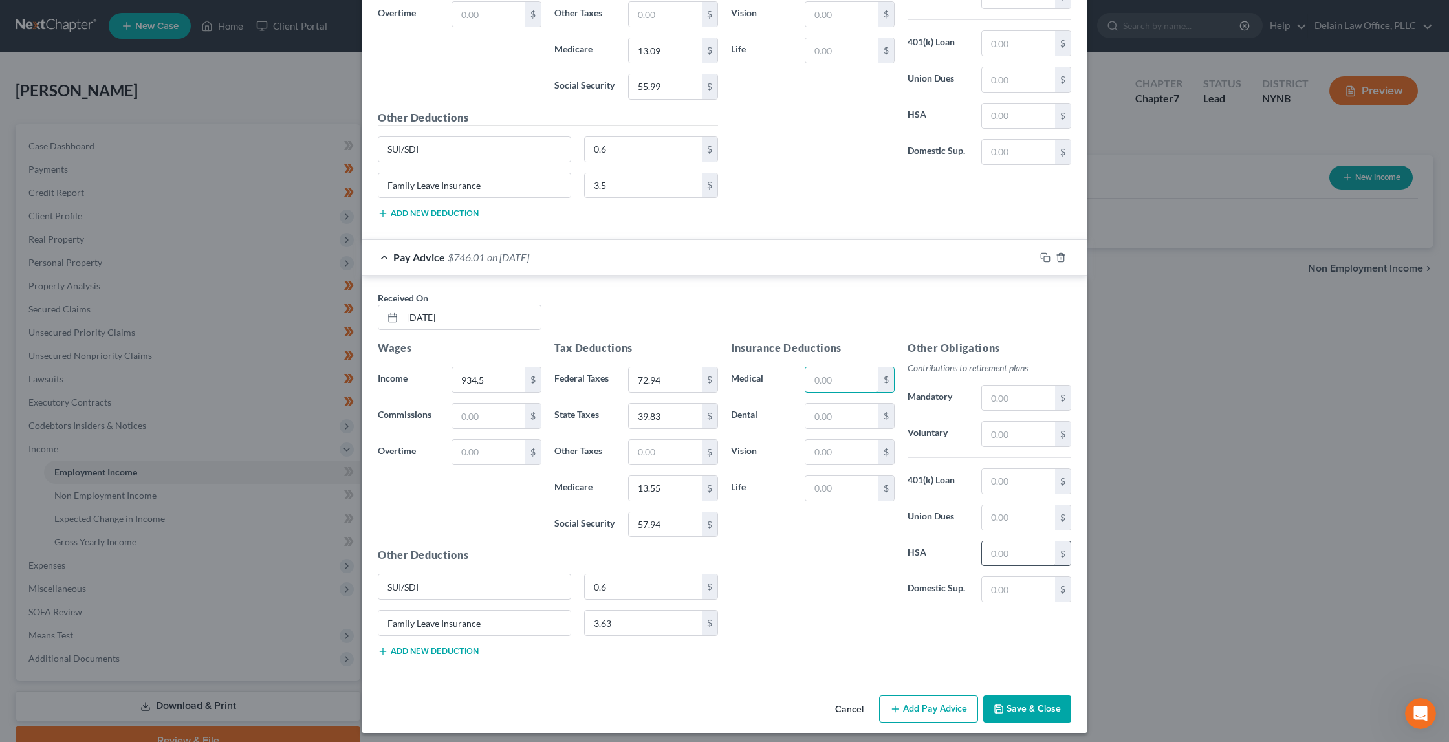
scroll to position [1072, 0]
click at [945, 698] on button "Add Pay Advice" at bounding box center [928, 709] width 99 height 27
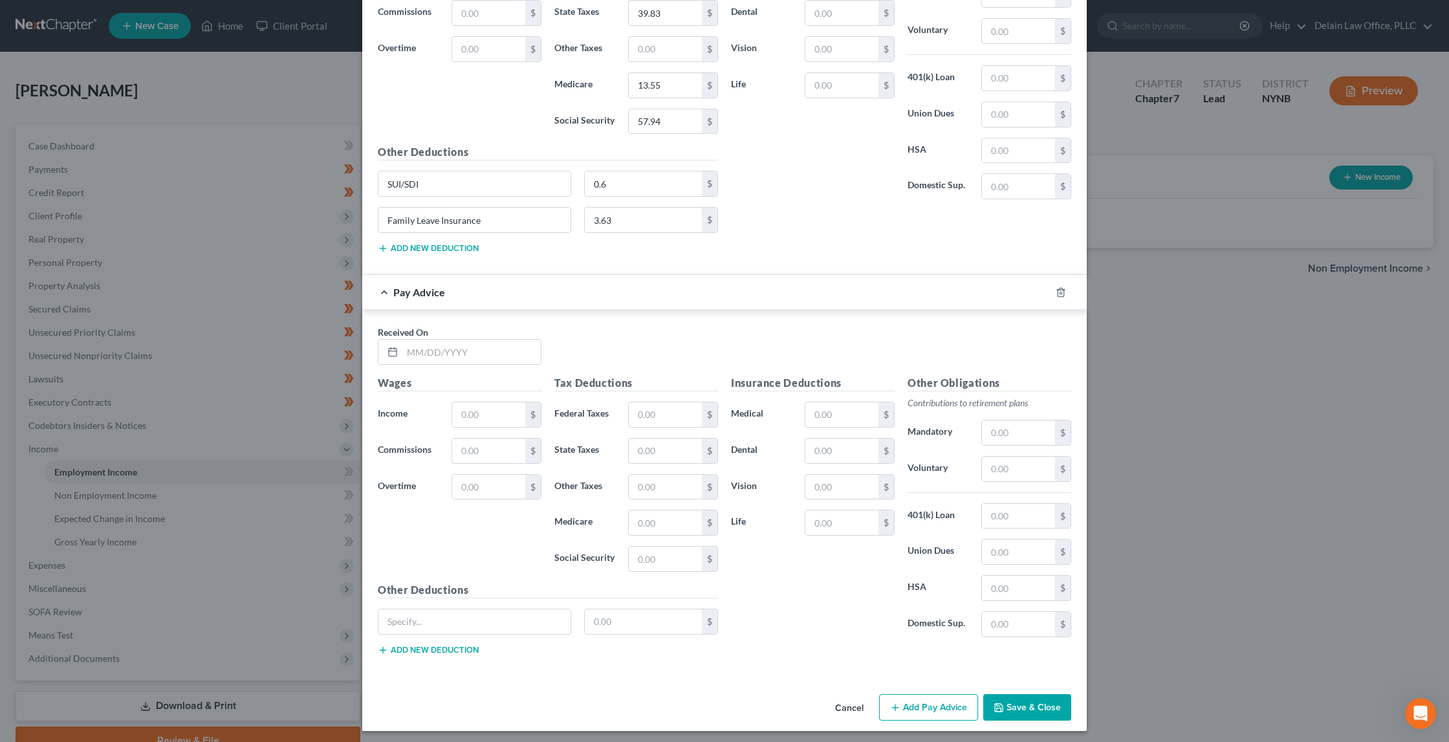
scroll to position [1474, 0]
click at [498, 347] on input "text" at bounding box center [471, 354] width 138 height 25
type input "7/11/25"
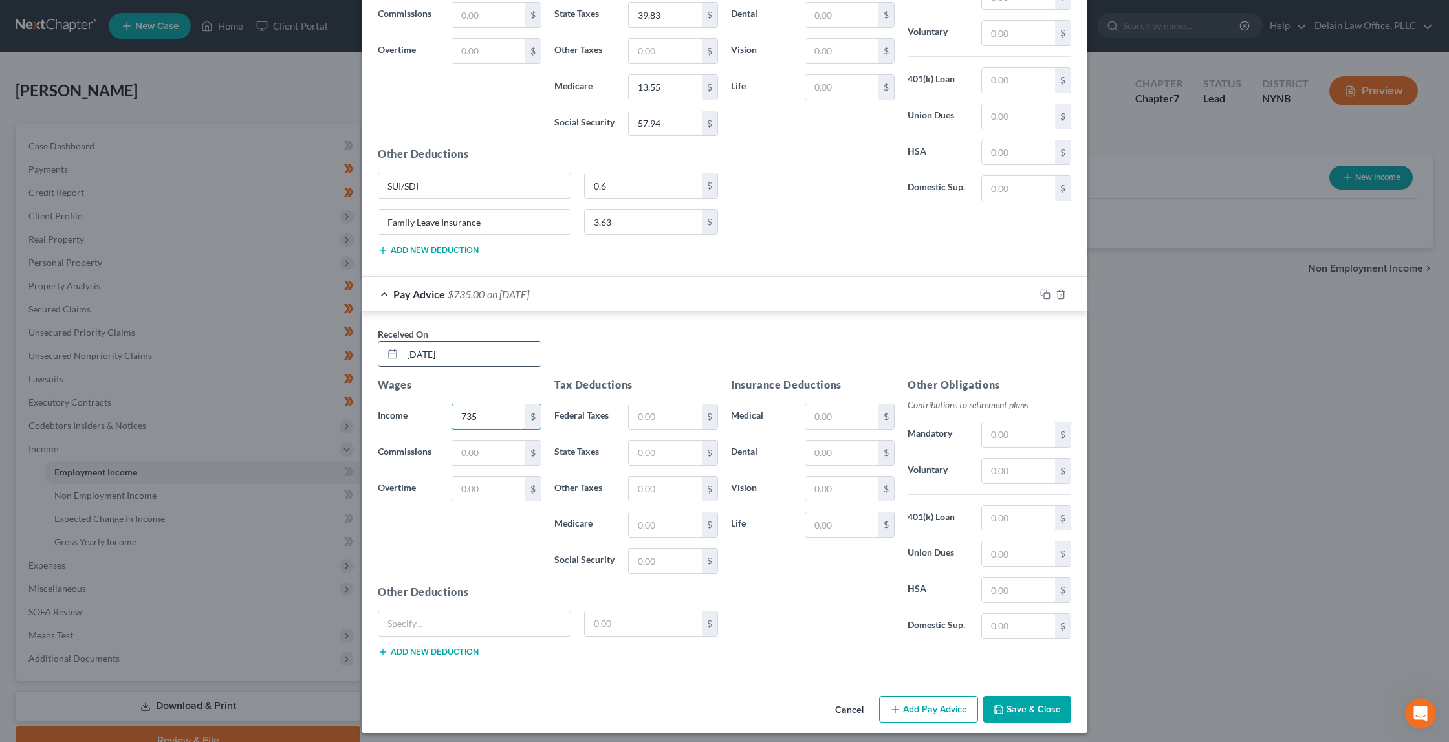
type input "735"
type input "49"
type input "28.85"
drag, startPoint x: 663, startPoint y: 515, endPoint x: 538, endPoint y: 514, distance: 124.9
click at [538, 514] on div "Wages Income * 735 $ Commissions $ Overtime $ Tax Deductions Federal Taxes 49 $…" at bounding box center [547, 522] width 353 height 291
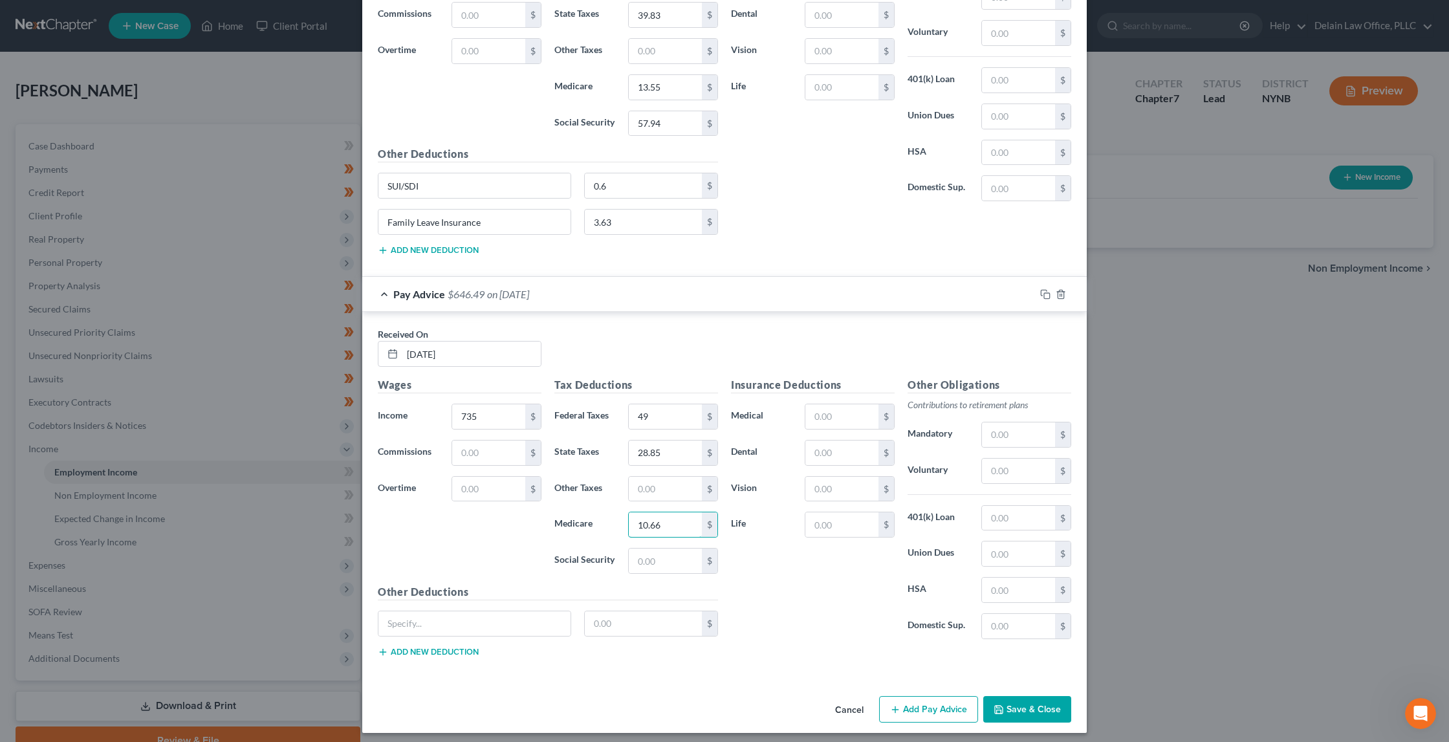
type input "10.66"
type input "45.57"
type input "SUI/SDI"
type input "0.6"
click at [456, 647] on button "Add new deduction" at bounding box center [428, 652] width 101 height 10
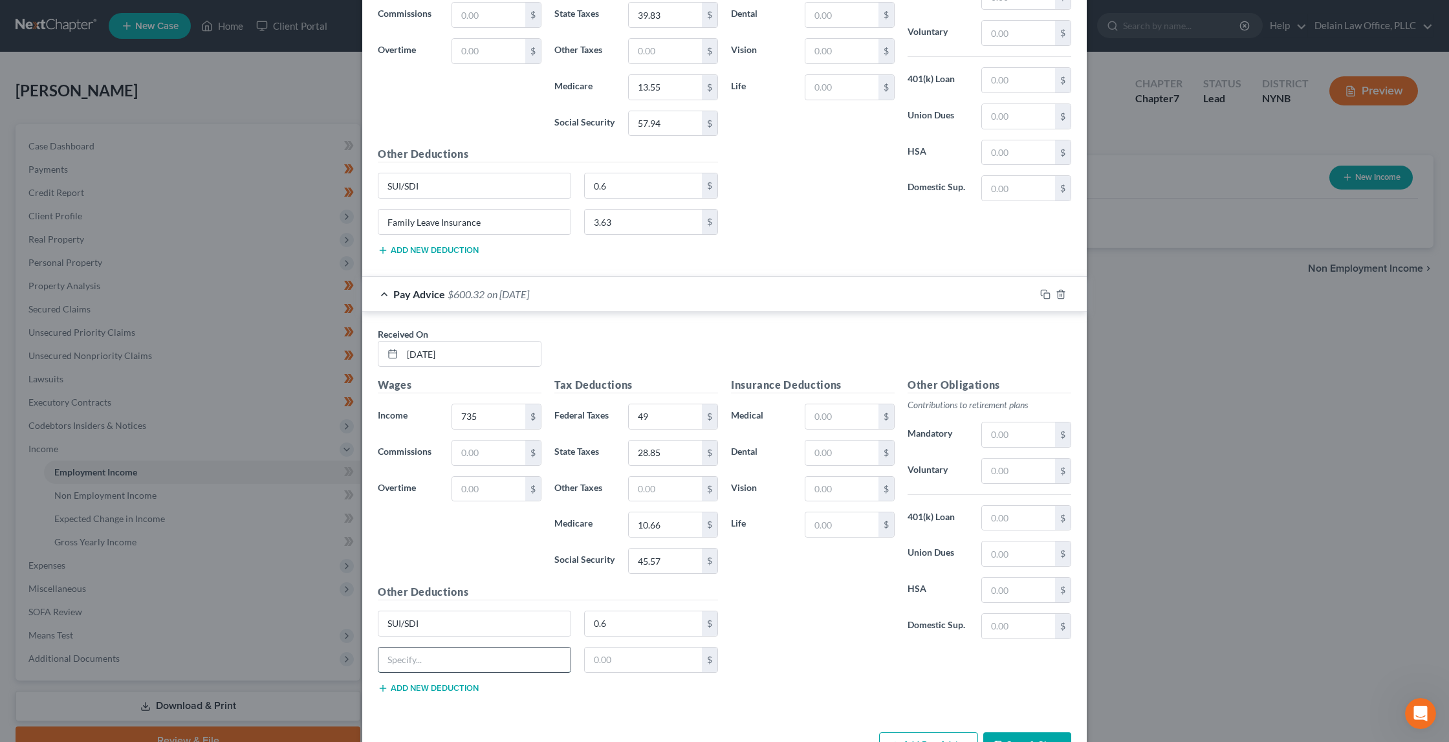
paste input "Family Leave Insurance"
type input "Family Leave Insurance"
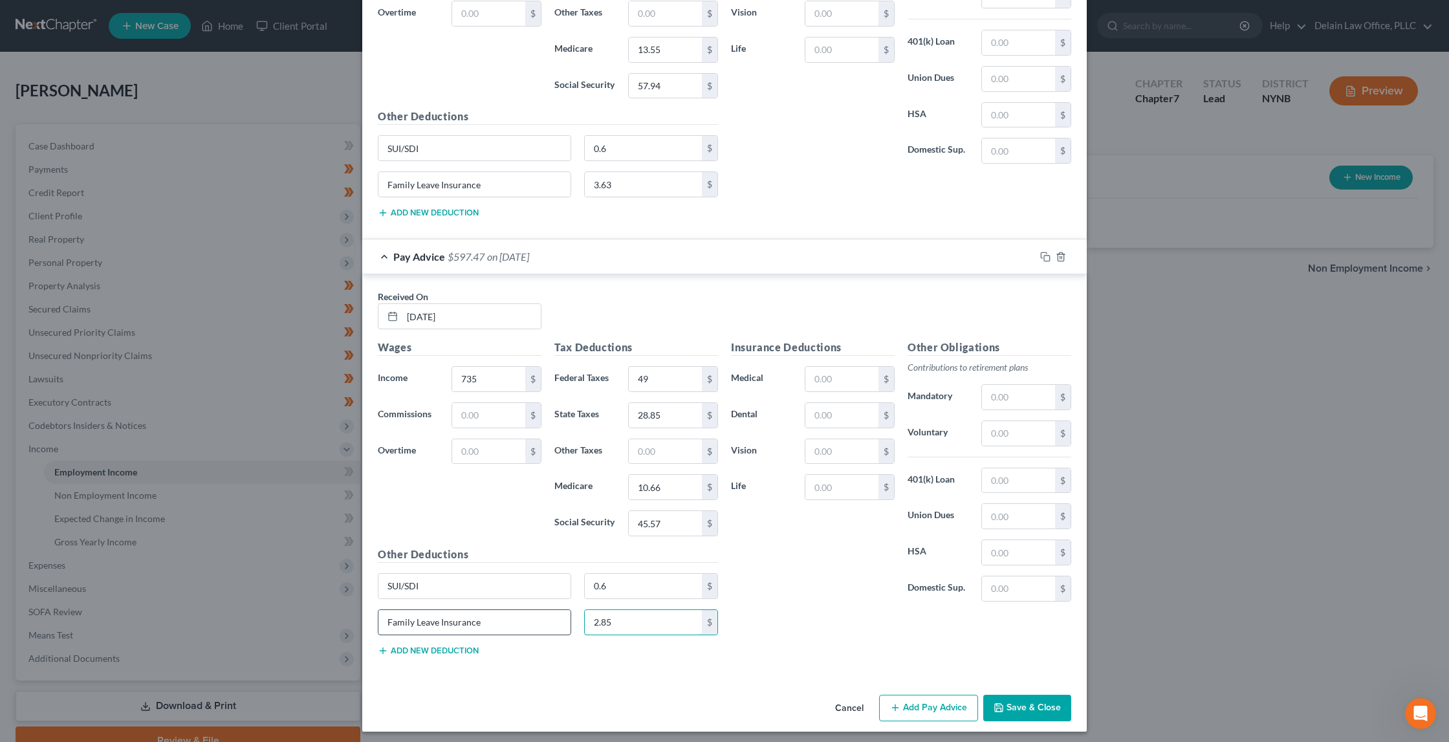
scroll to position [1511, 0]
type input "2.85"
click at [912, 701] on button "Add Pay Advice" at bounding box center [928, 709] width 99 height 27
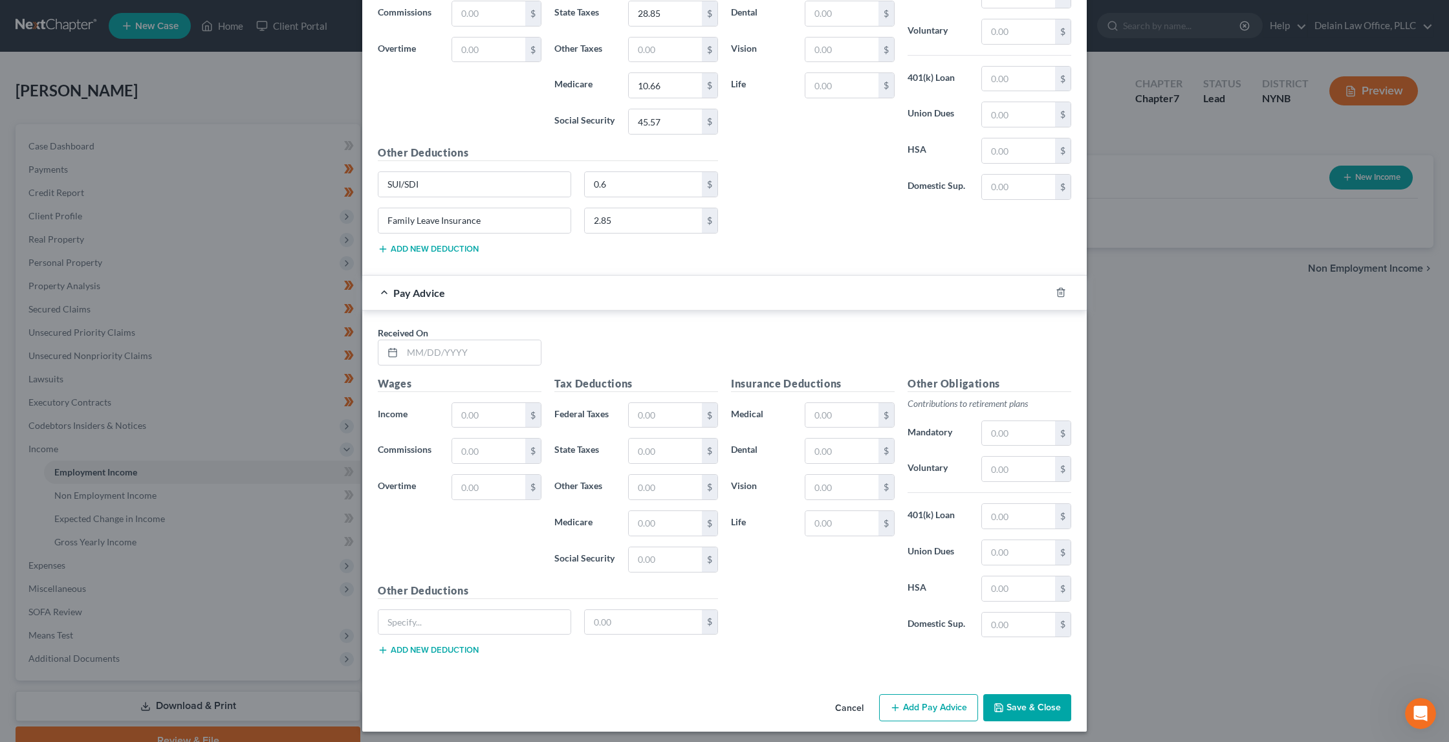
scroll to position [1913, 0]
click at [510, 343] on input "text" at bounding box center [471, 353] width 138 height 25
type input "/"
type input "7/3/25"
type input "958.13"
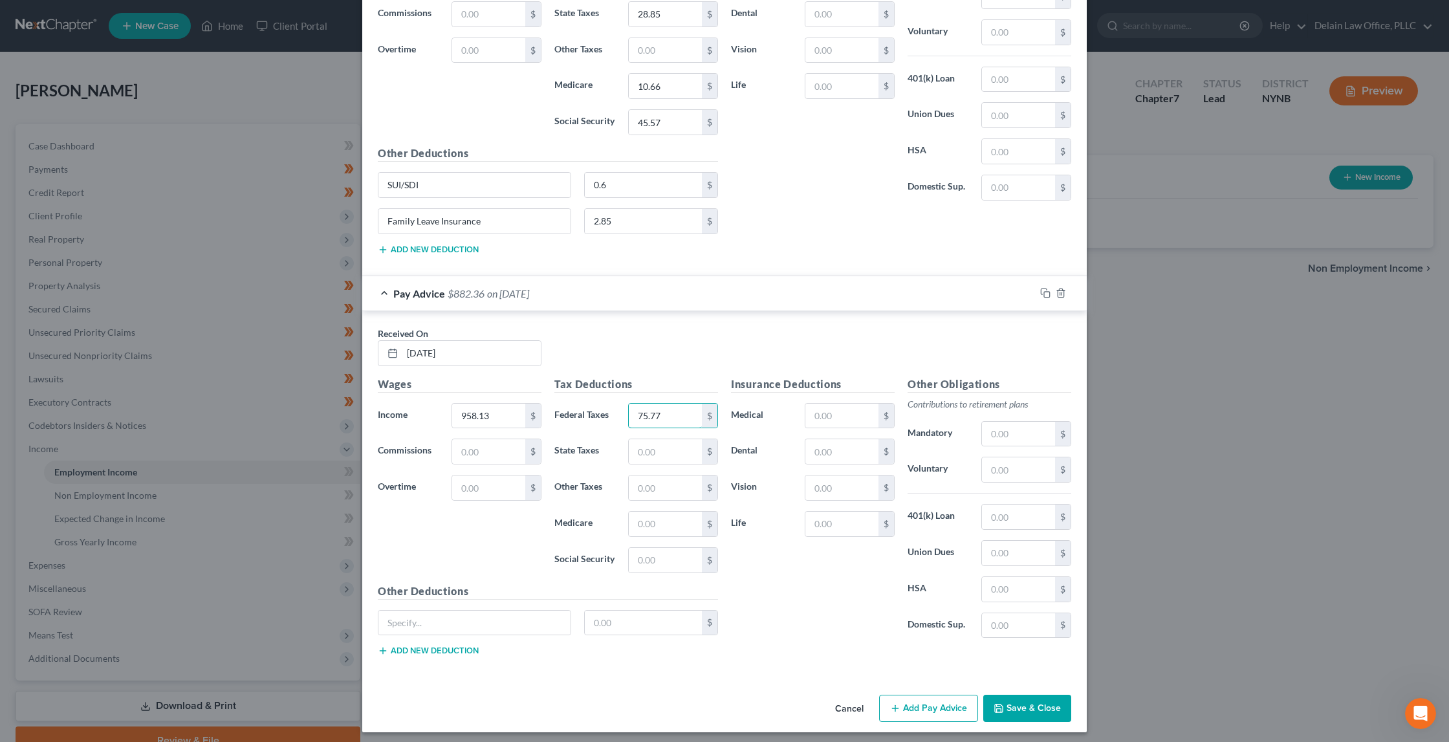
type input "75.77"
type input "41.13"
type input "13.89"
type input "59.4"
type input "SUI/SDI"
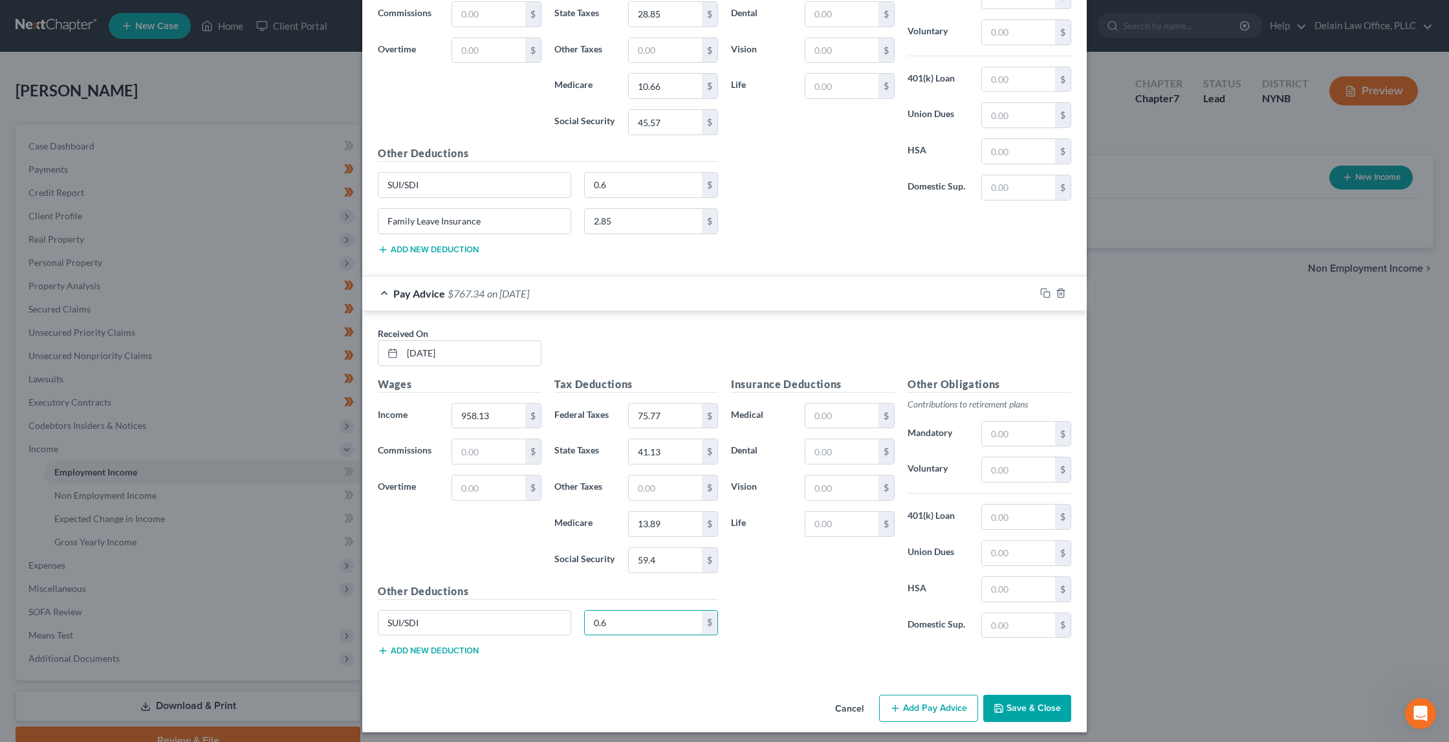
type input "0.6"
click at [436, 646] on button "Add new deduction" at bounding box center [428, 651] width 101 height 10
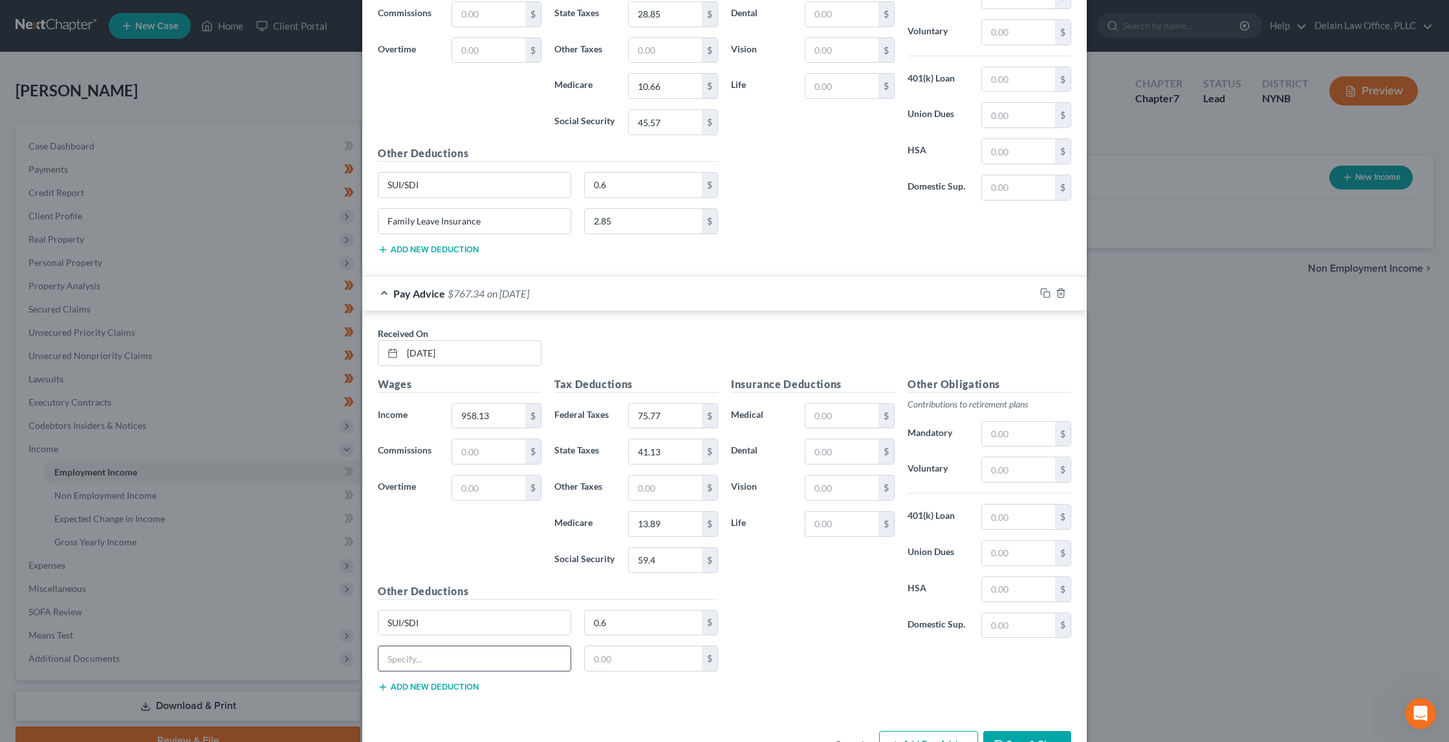
paste input "Family Leave Insurance"
type input "Family Leave Insurance"
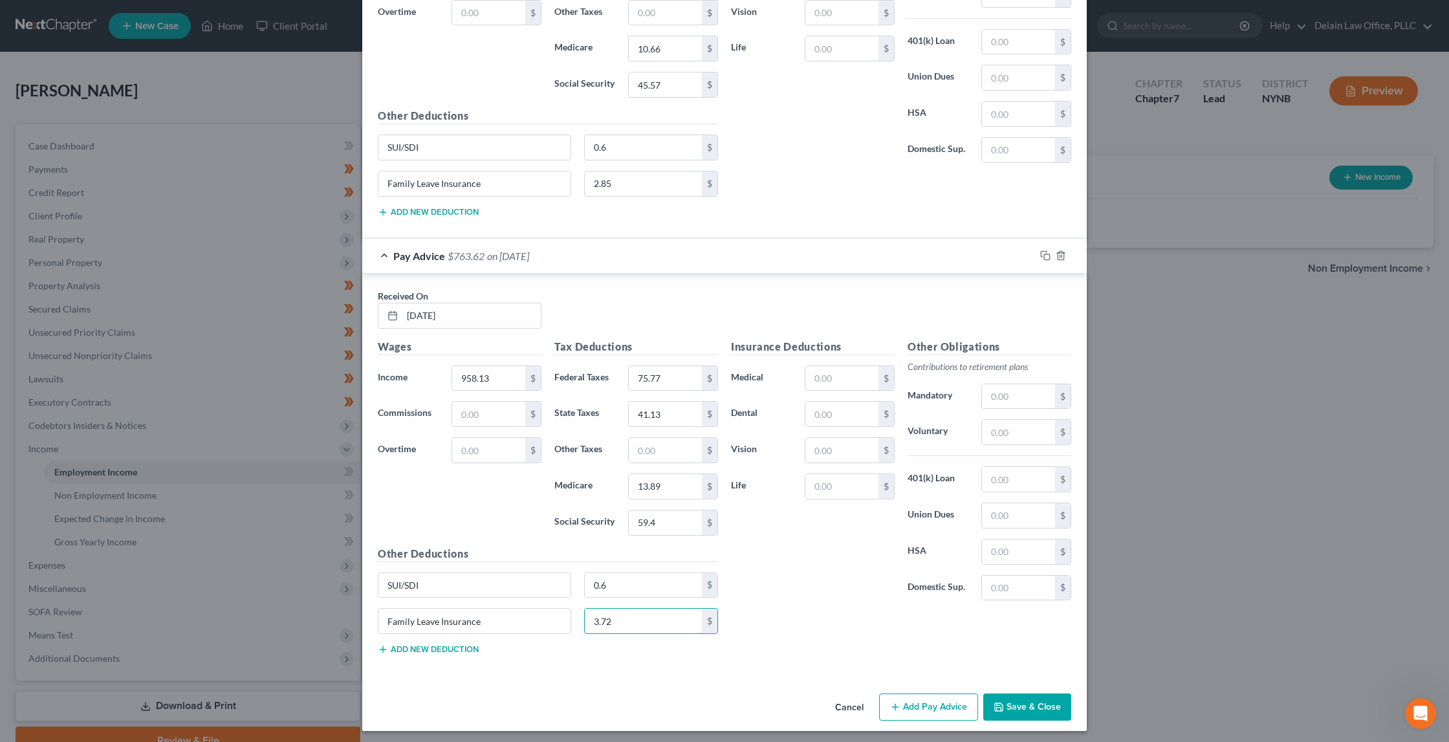
scroll to position [1949, 0]
type input "3.72"
click at [1010, 707] on button "Save & Close" at bounding box center [1027, 708] width 88 height 27
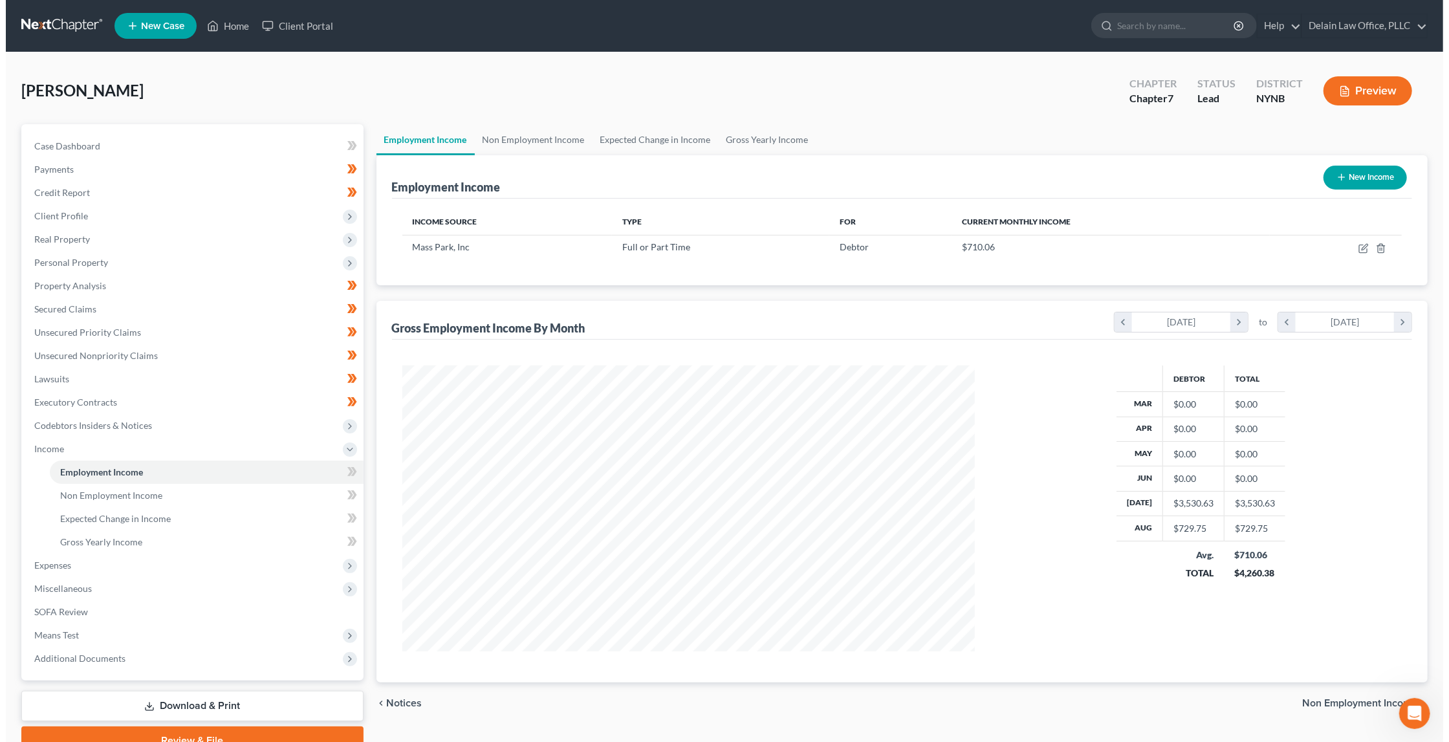
scroll to position [646740, 646428]
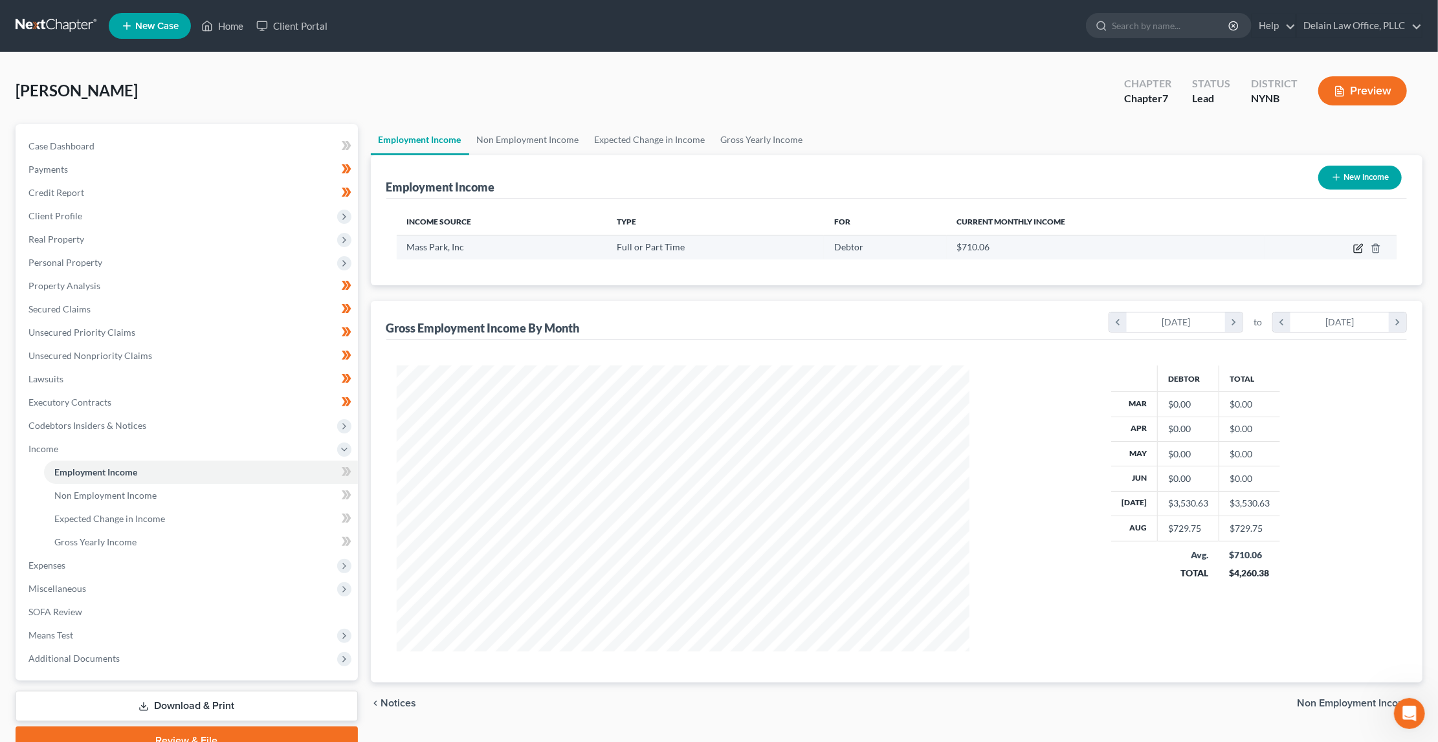
click at [1359, 248] on icon "button" at bounding box center [1359, 247] width 6 height 6
select select "0"
select select "22"
select select "0"
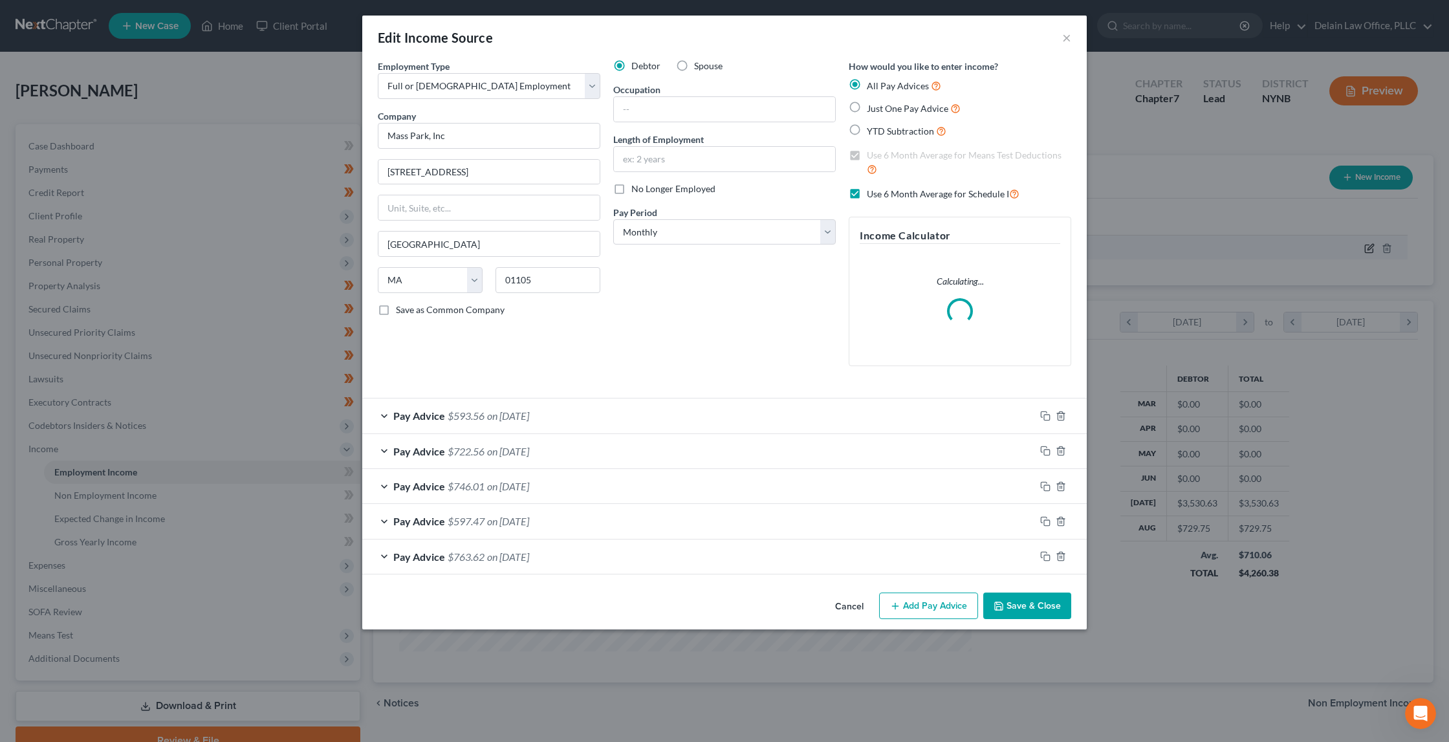
scroll to position [288, 603]
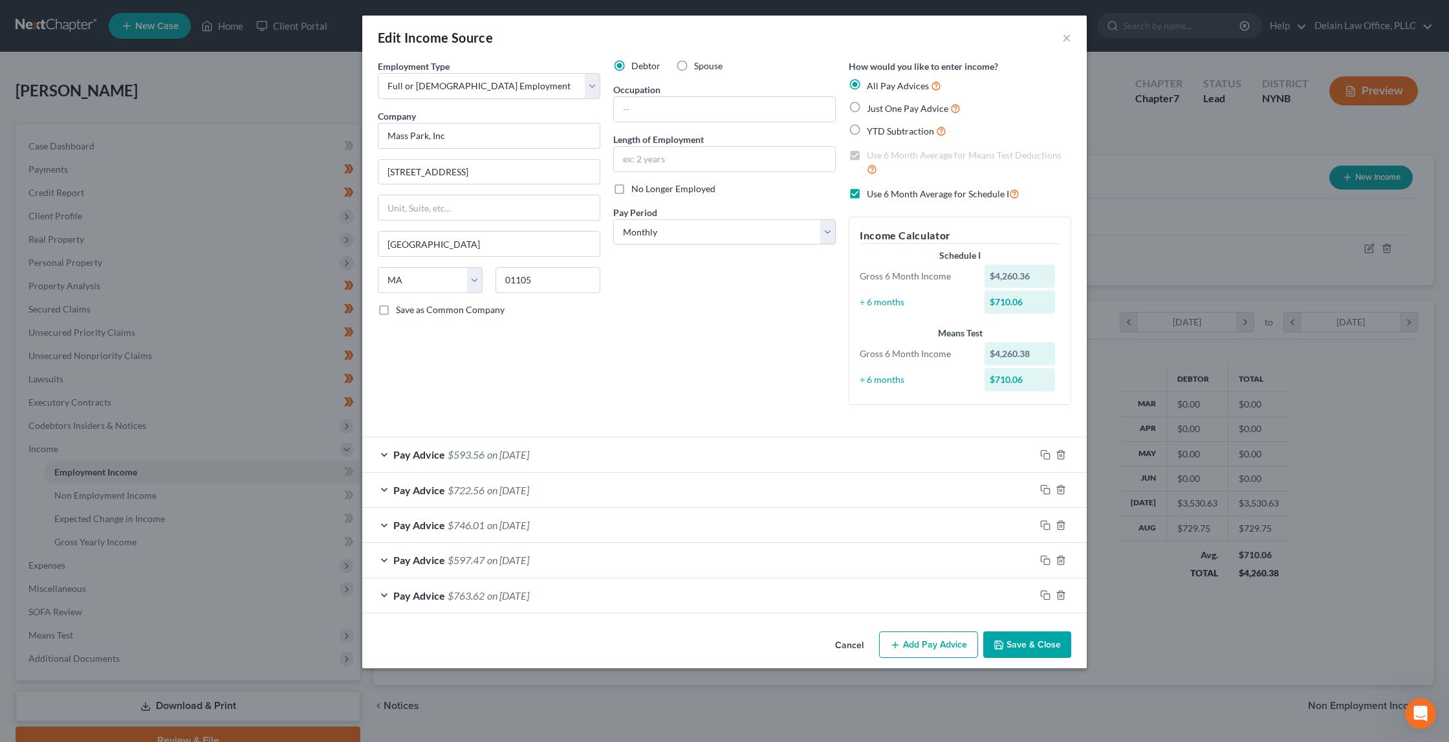
click at [938, 633] on button "Add Pay Advice" at bounding box center [928, 644] width 99 height 27
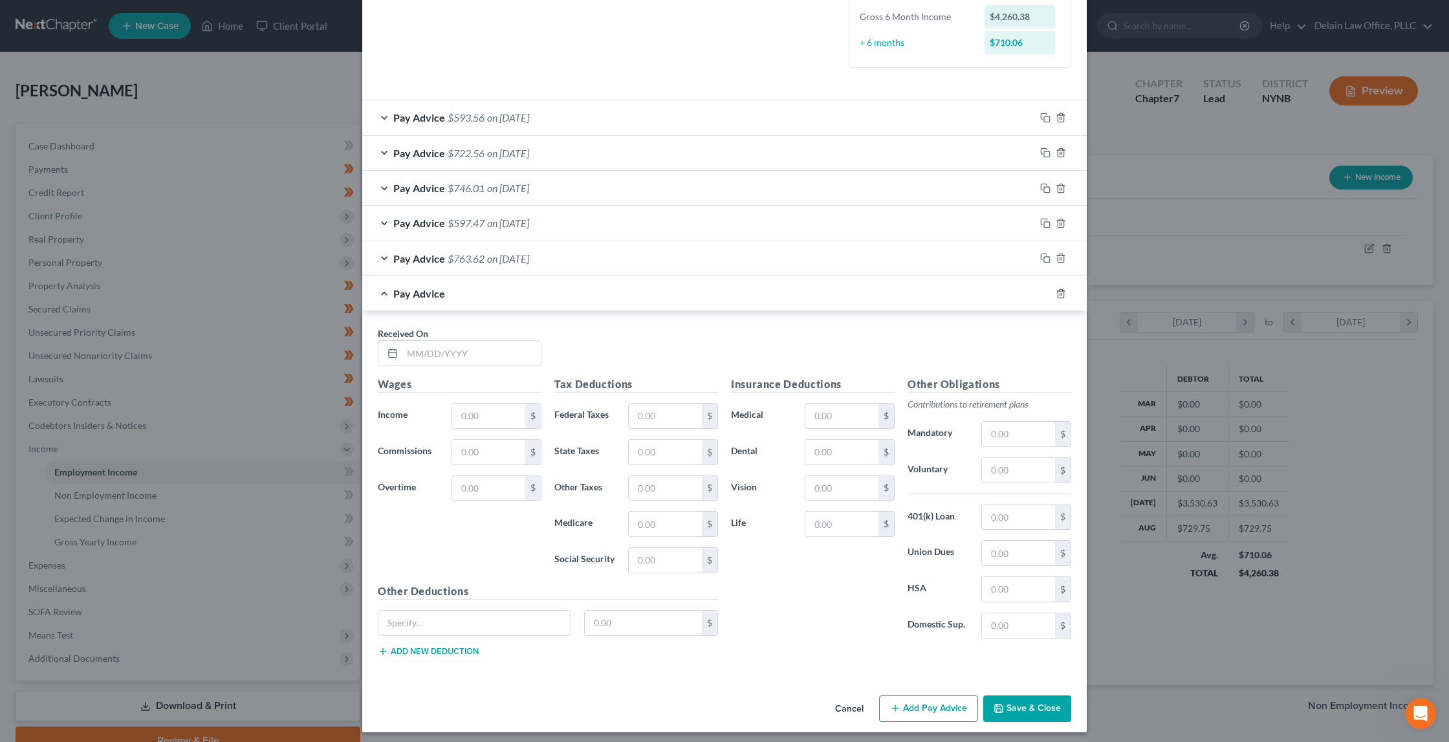
scroll to position [335, 0]
click at [522, 344] on input "text" at bounding box center [471, 355] width 138 height 25
type input "6/27/25"
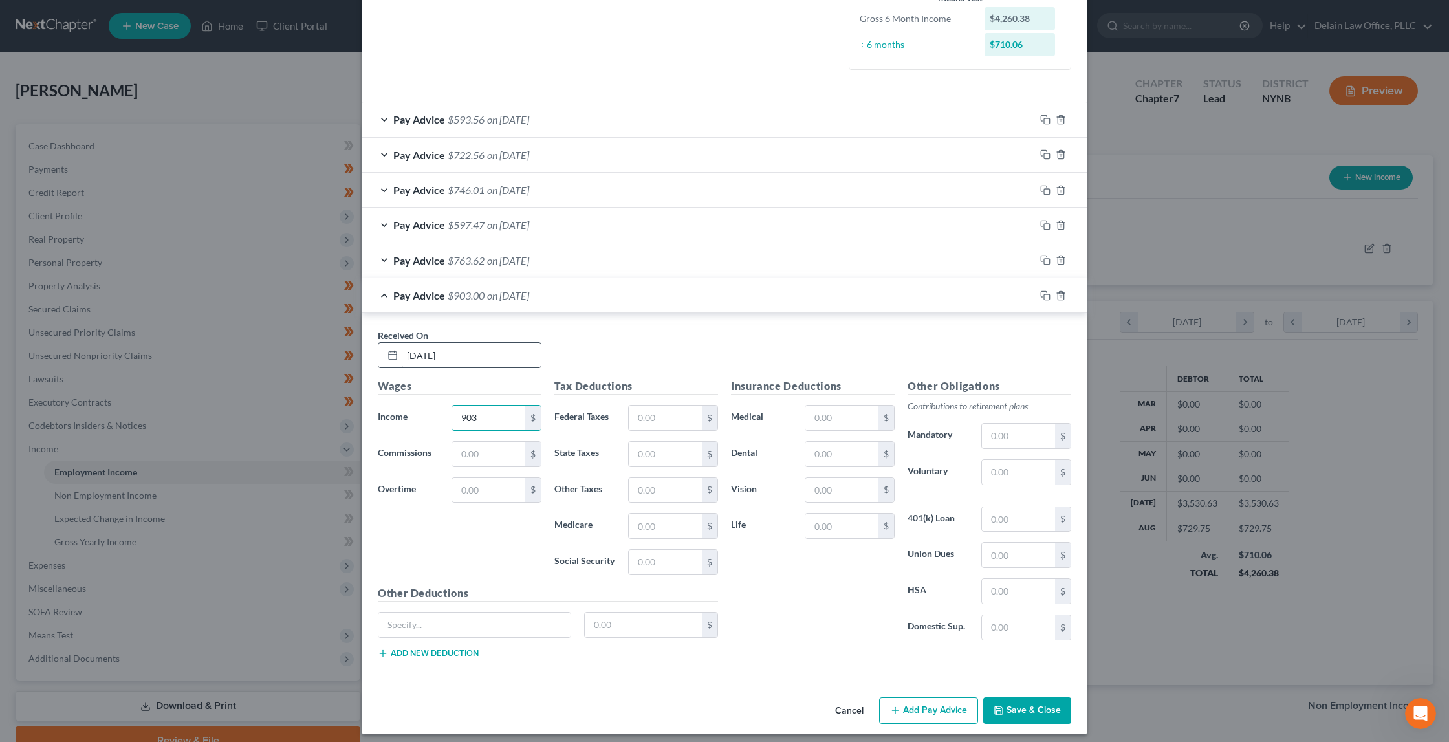
type input "903"
type input "69.16"
type input "38.09"
type input "13.1"
type input "55.99"
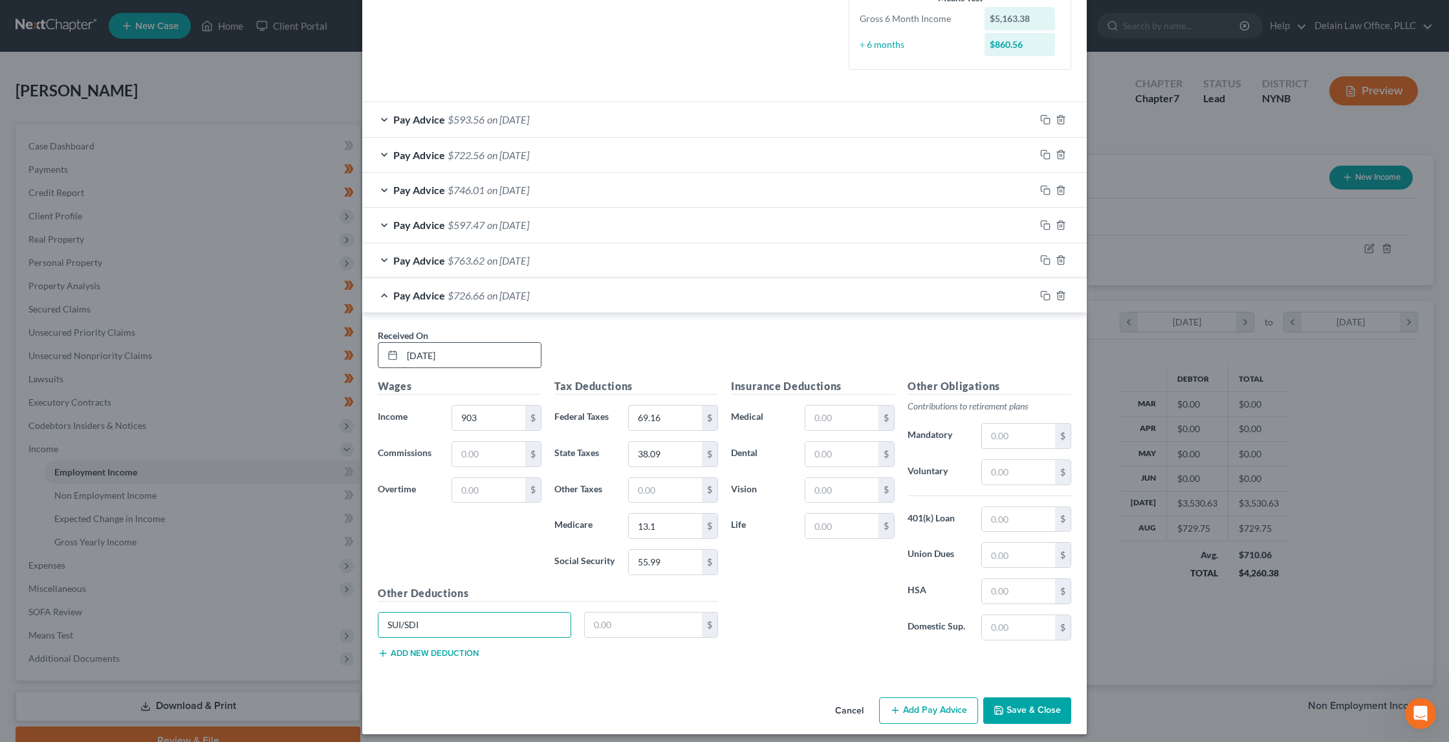
type input "SUI/SDI"
type input "0.6"
click at [391, 648] on button "Add new deduction" at bounding box center [428, 653] width 101 height 10
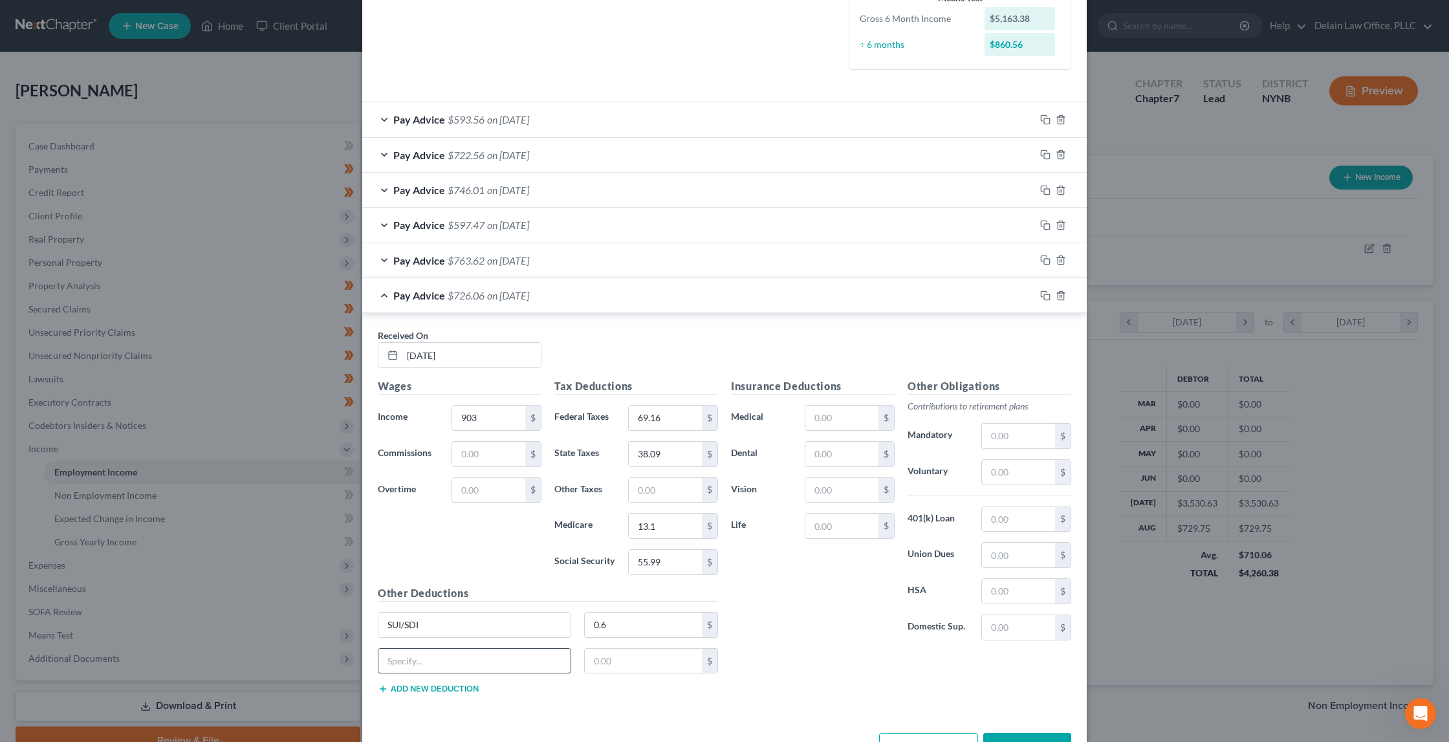
paste input "Family Leave Insurance"
type input "Family Leave Insurance"
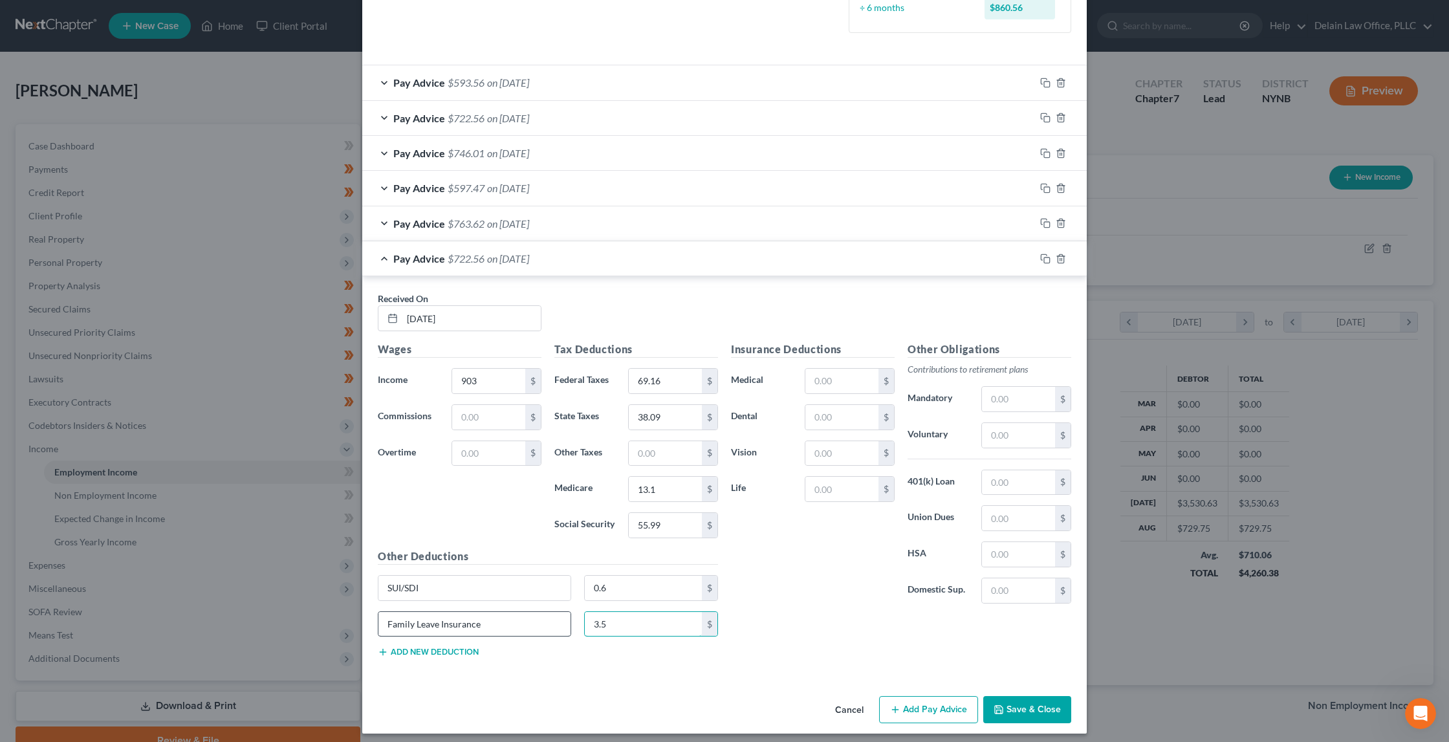
scroll to position [371, 0]
type input "3.5"
click at [915, 706] on button "Add Pay Advice" at bounding box center [928, 710] width 99 height 27
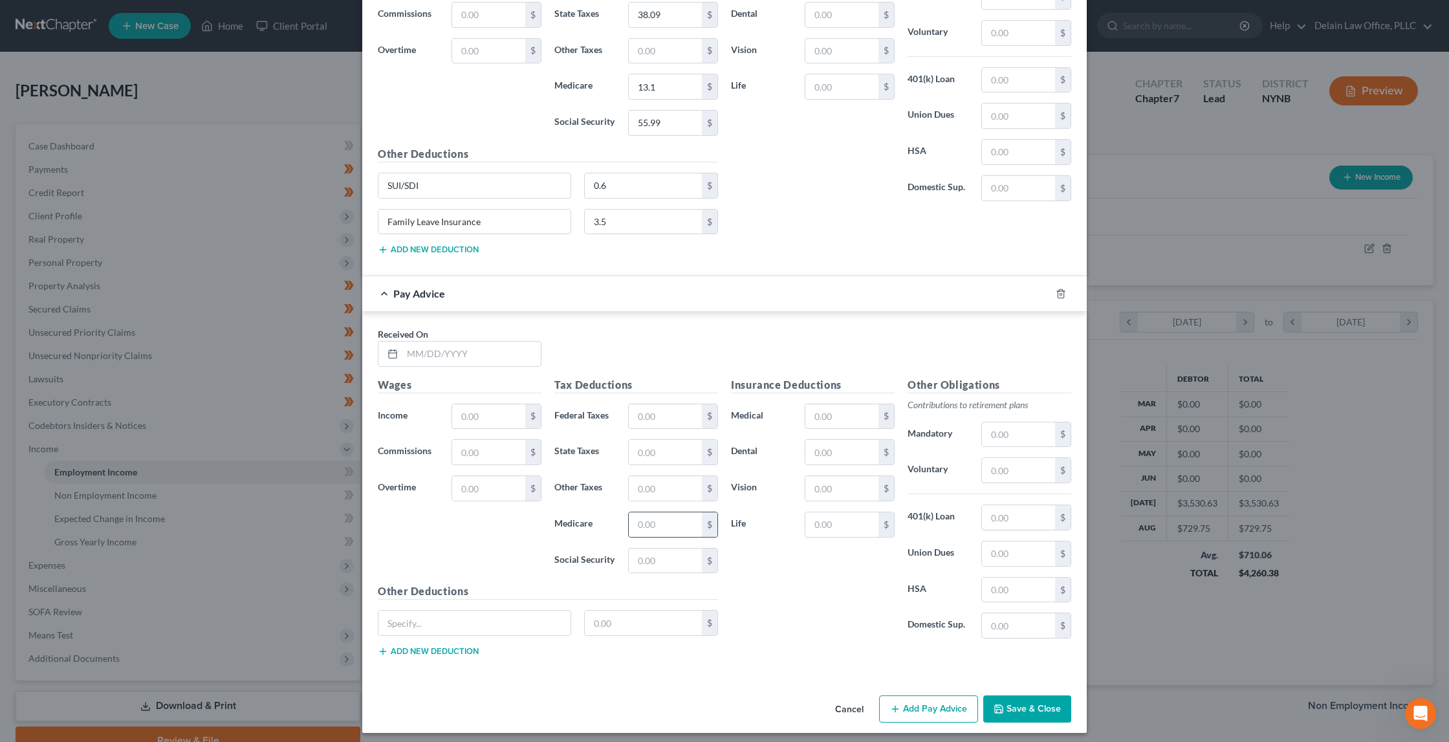
scroll to position [774, 0]
click at [501, 344] on input "text" at bounding box center [471, 354] width 138 height 25
type input "6/20/25"
